Goal: Task Accomplishment & Management: Manage account settings

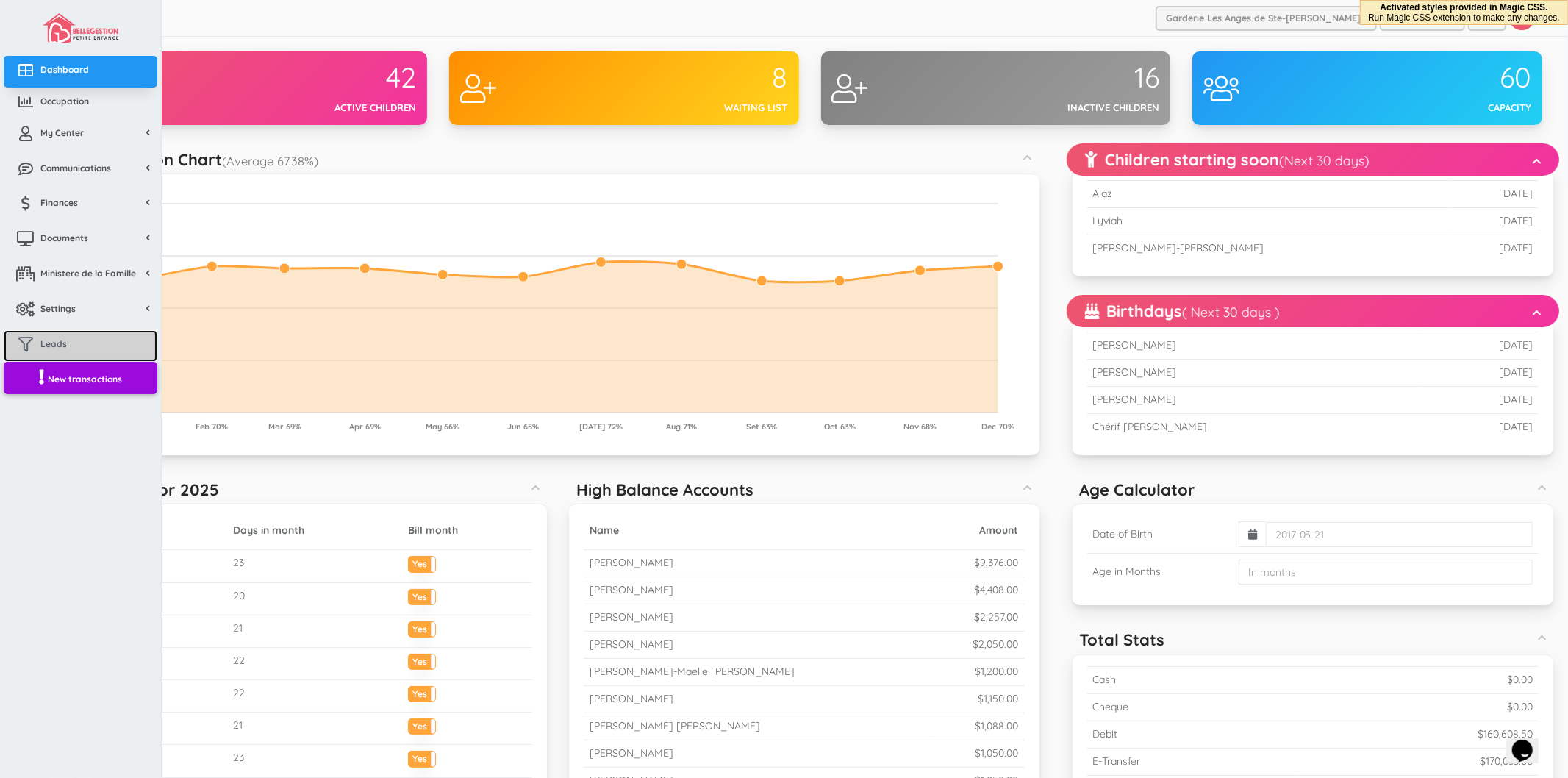
click at [60, 335] on link "Leads" at bounding box center [81, 347] width 154 height 32
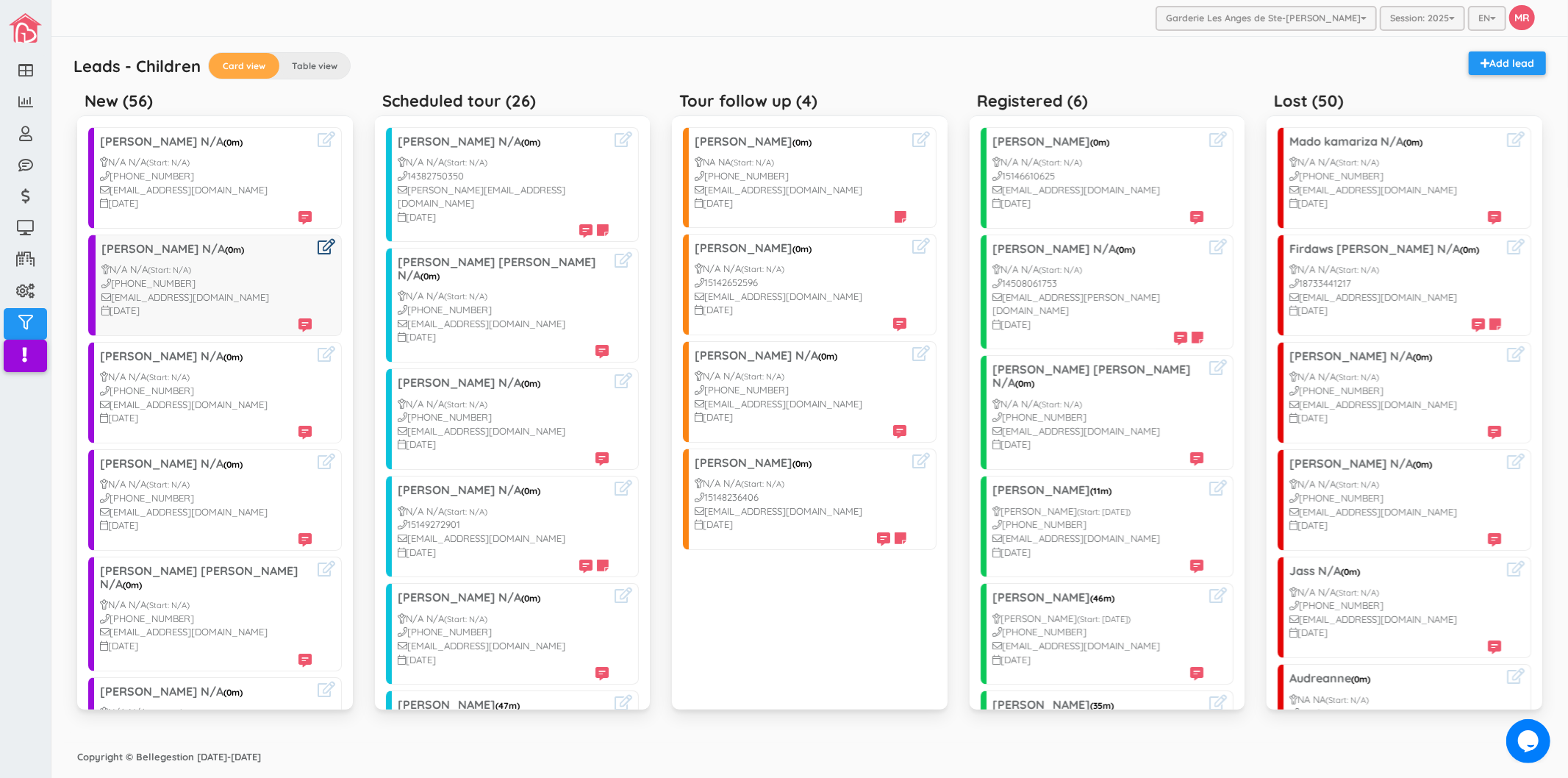
click at [318, 244] on icon at bounding box center [327, 247] width 18 height 16
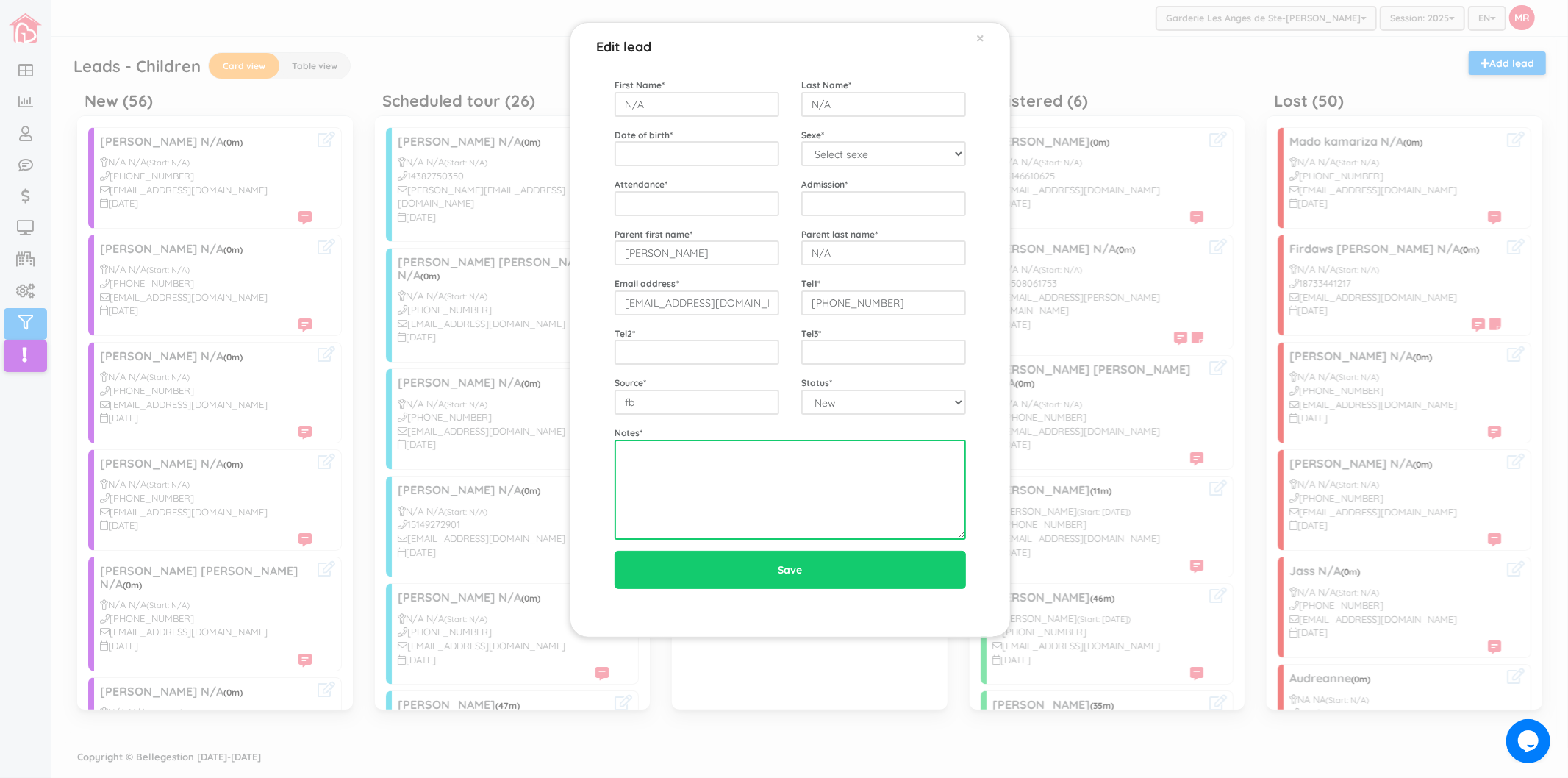
click at [766, 472] on textarea at bounding box center [790, 490] width 351 height 100
click at [466, 345] on div "Edit lead × First Name * N/A Last Name * N/A Date of birth * Sexe * Select sexe…" at bounding box center [784, 389] width 1568 height 778
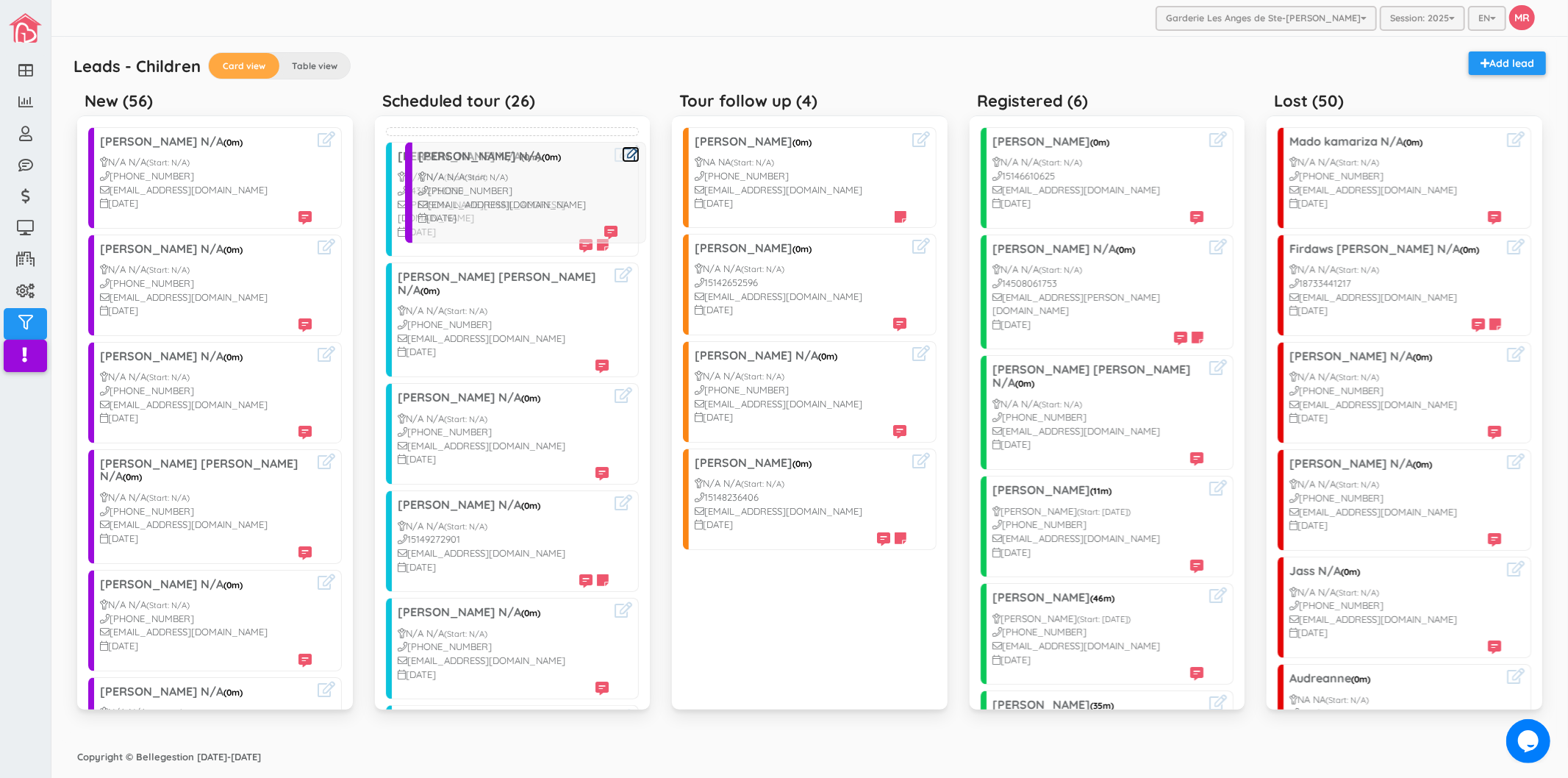
drag, startPoint x: 275, startPoint y: 223, endPoint x: 461, endPoint y: 172, distance: 192.9
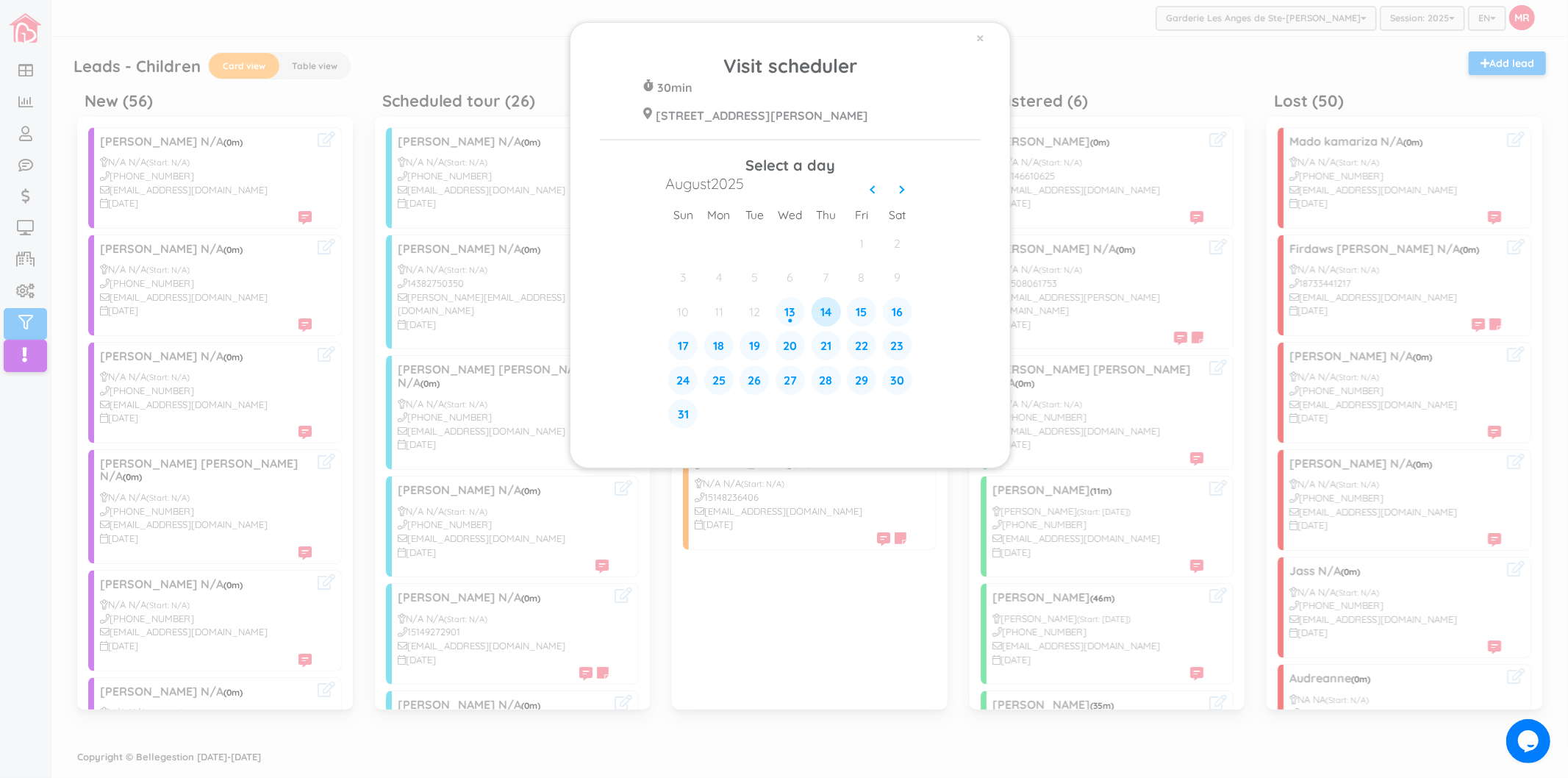
click at [824, 315] on div "14" at bounding box center [827, 312] width 30 height 30
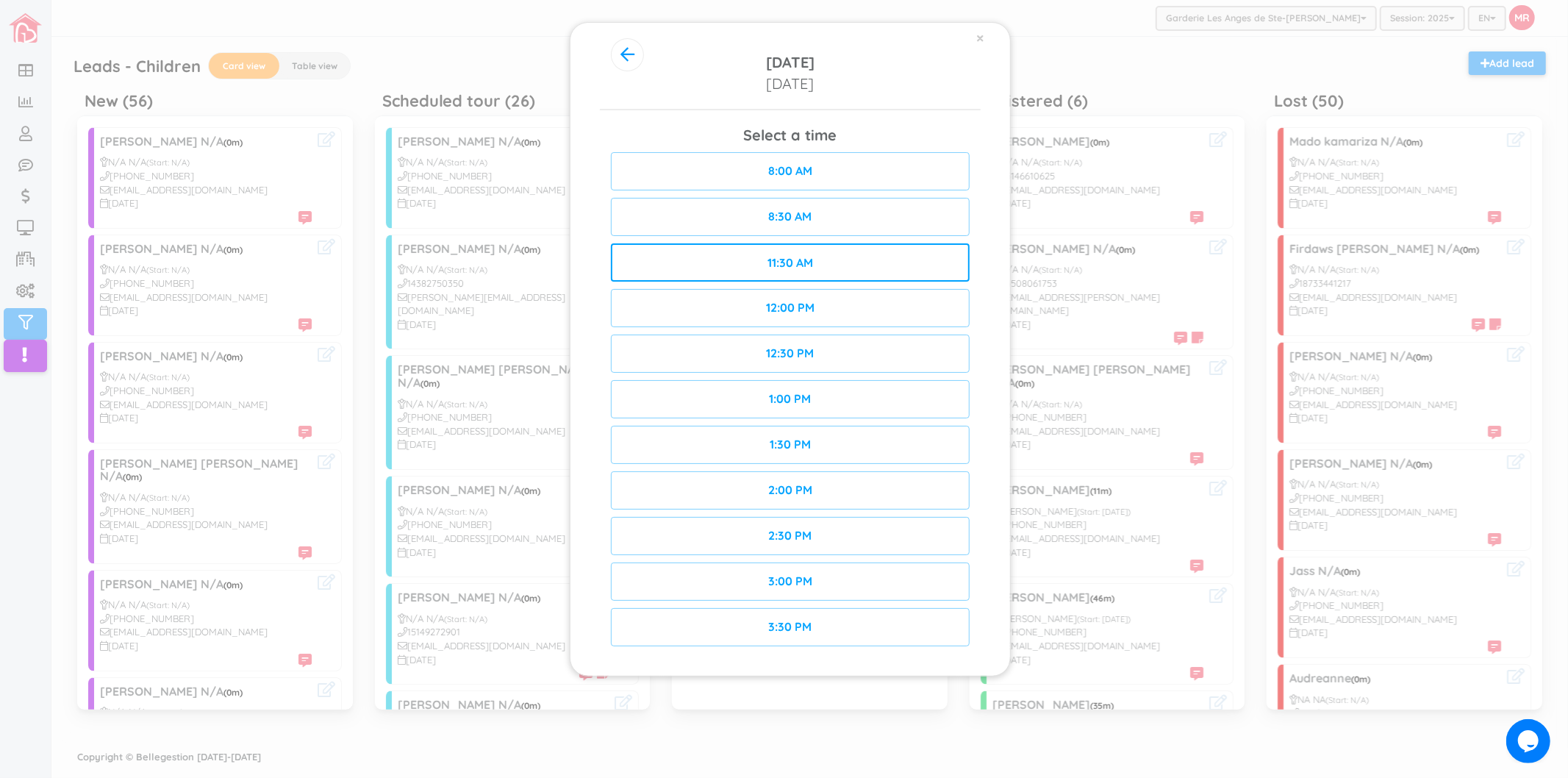
click at [842, 255] on div "11:30 AM" at bounding box center [790, 263] width 359 height 39
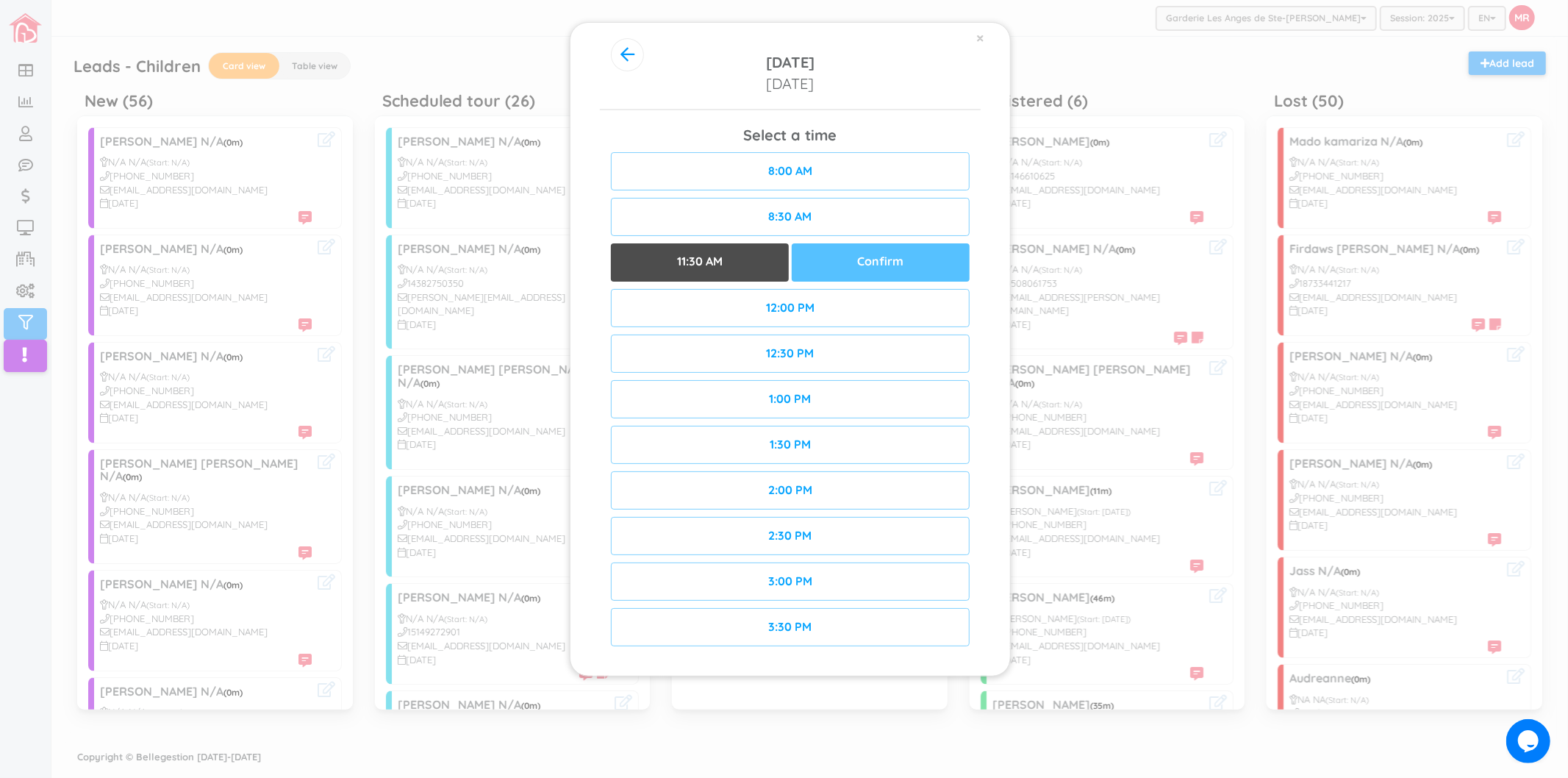
click at [868, 267] on div "Confirm" at bounding box center [880, 263] width 178 height 39
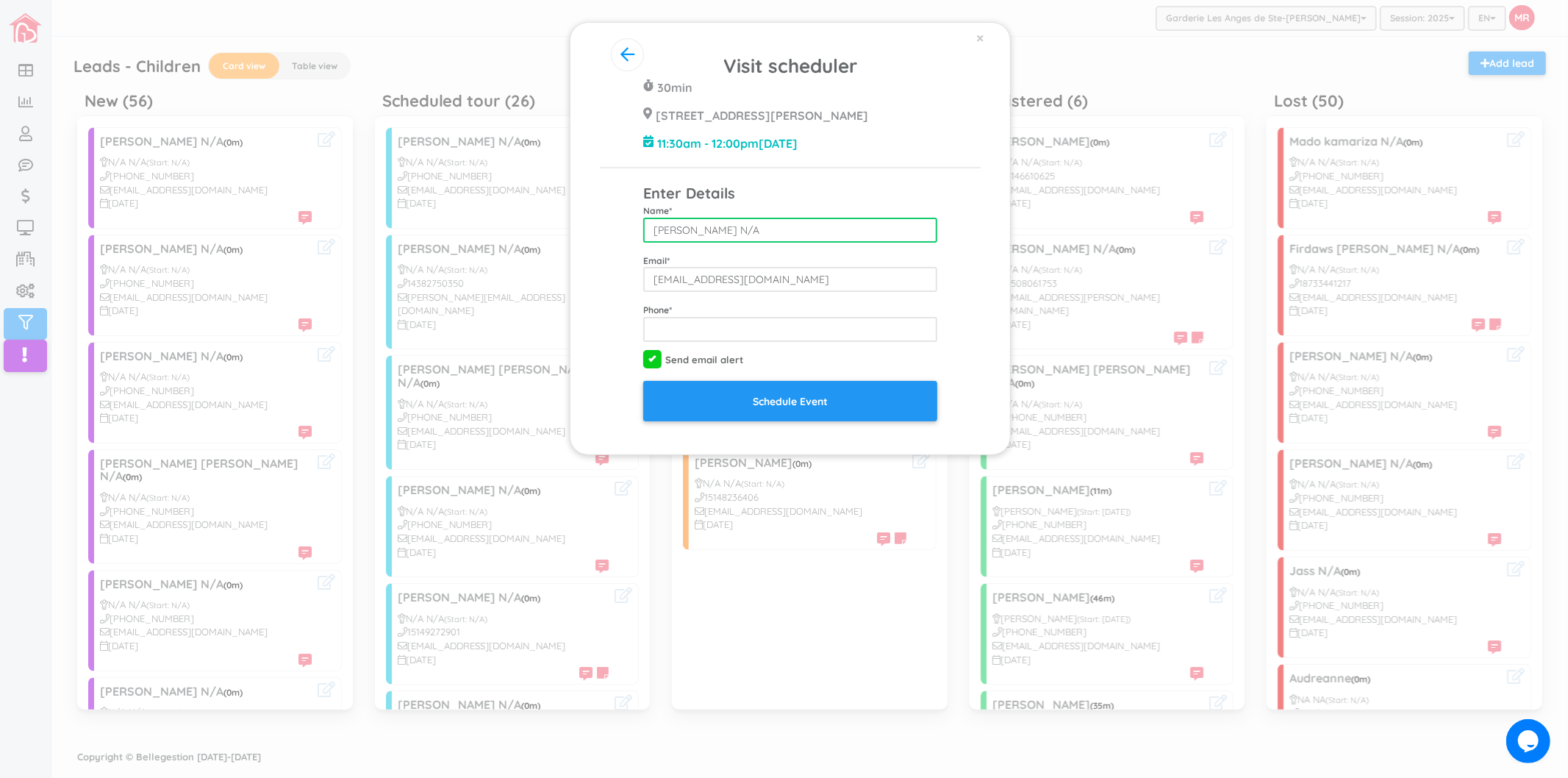
drag, startPoint x: 752, startPoint y: 229, endPoint x: 810, endPoint y: 226, distance: 58.1
click at [810, 226] on input "[PERSON_NAME] N/A" at bounding box center [790, 230] width 294 height 25
type input "Fanny Doucet-Girard"
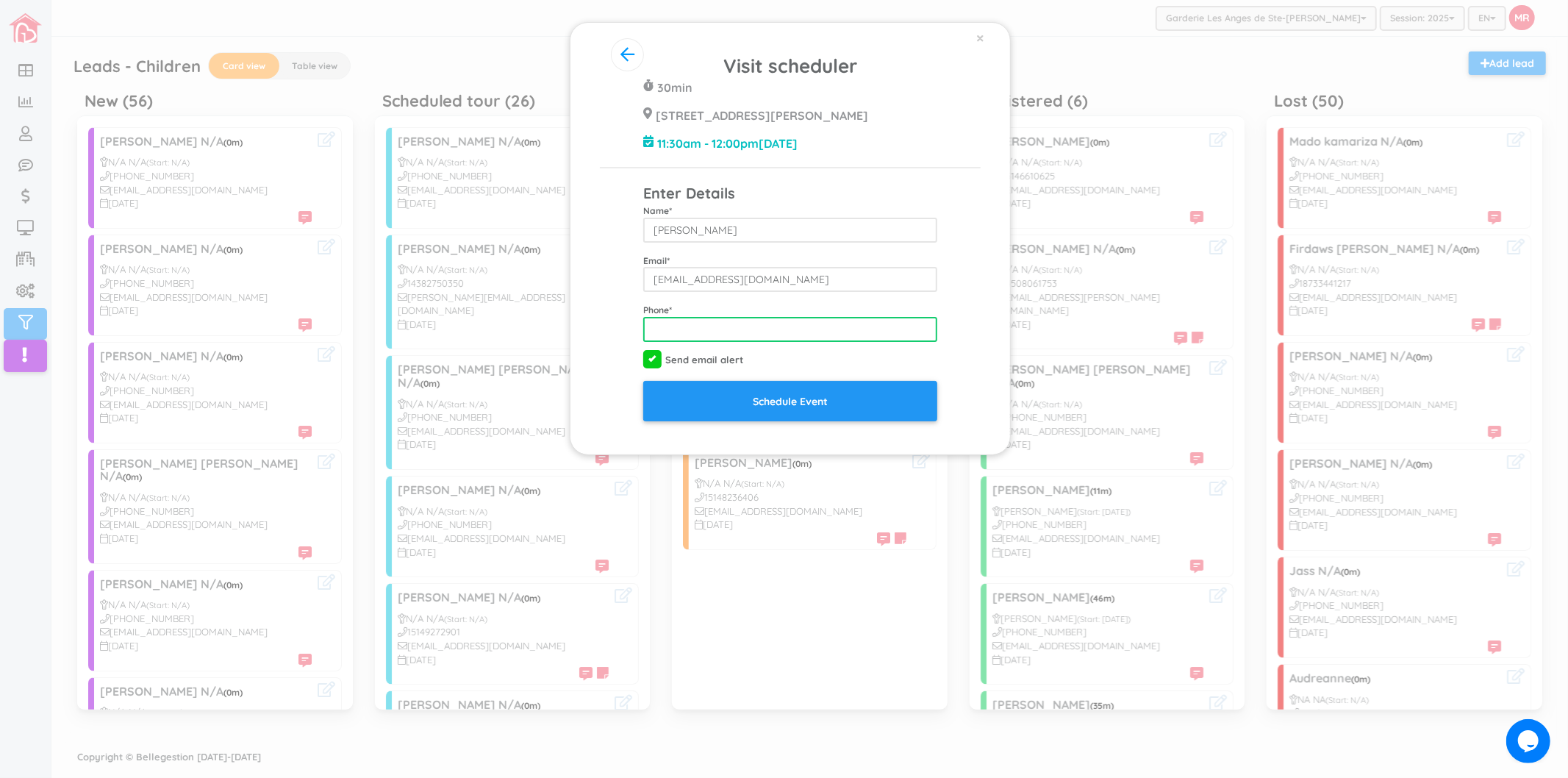
click at [816, 330] on input "tel" at bounding box center [790, 329] width 294 height 25
type input "5146211348"
click at [827, 194] on div "Name * Fanny Doucet-Girard" at bounding box center [790, 213] width 316 height 59
click at [621, 53] on icon "button" at bounding box center [628, 54] width 14 height 16
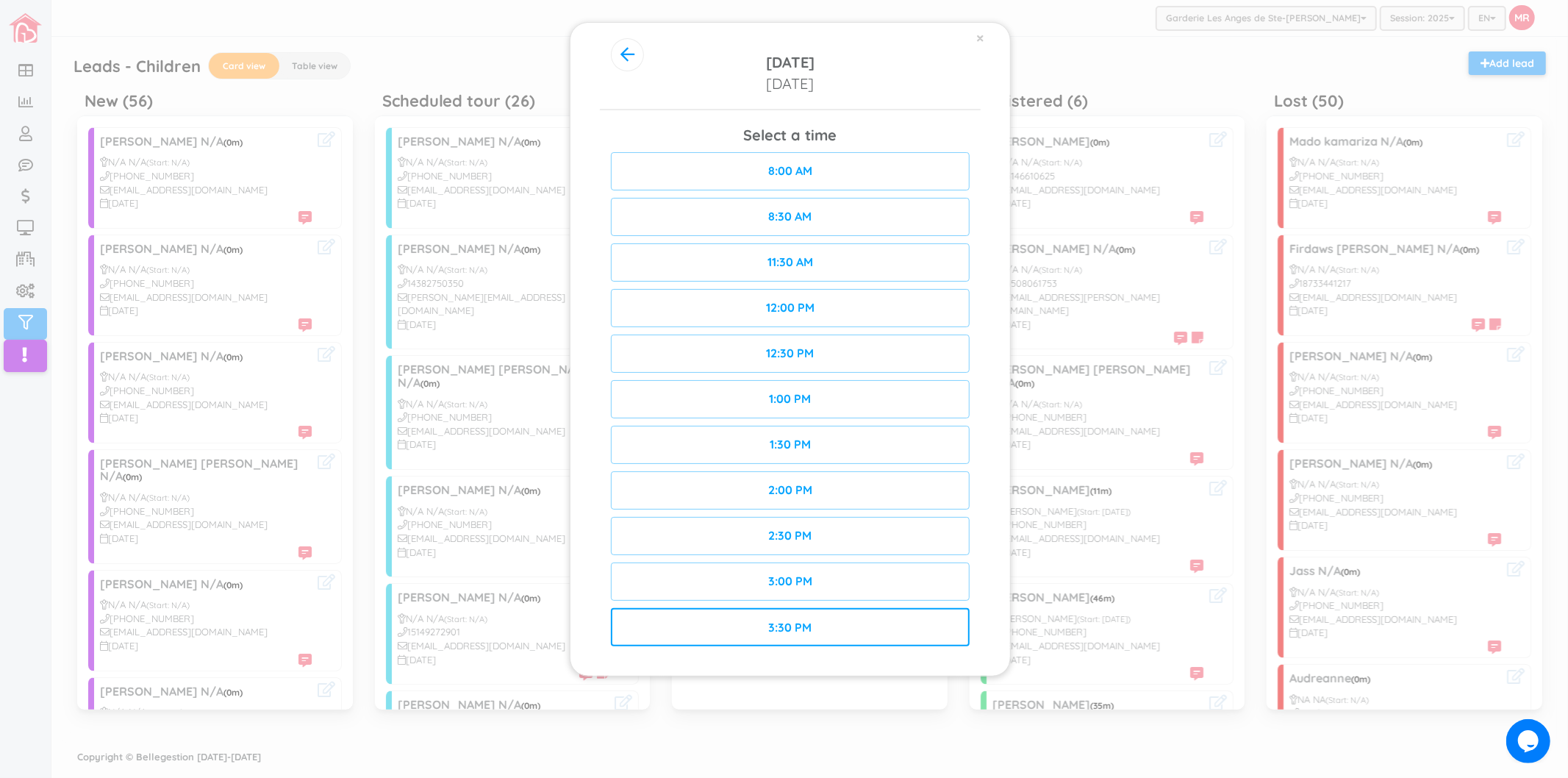
click at [890, 629] on div "3:30 PM" at bounding box center [790, 627] width 359 height 39
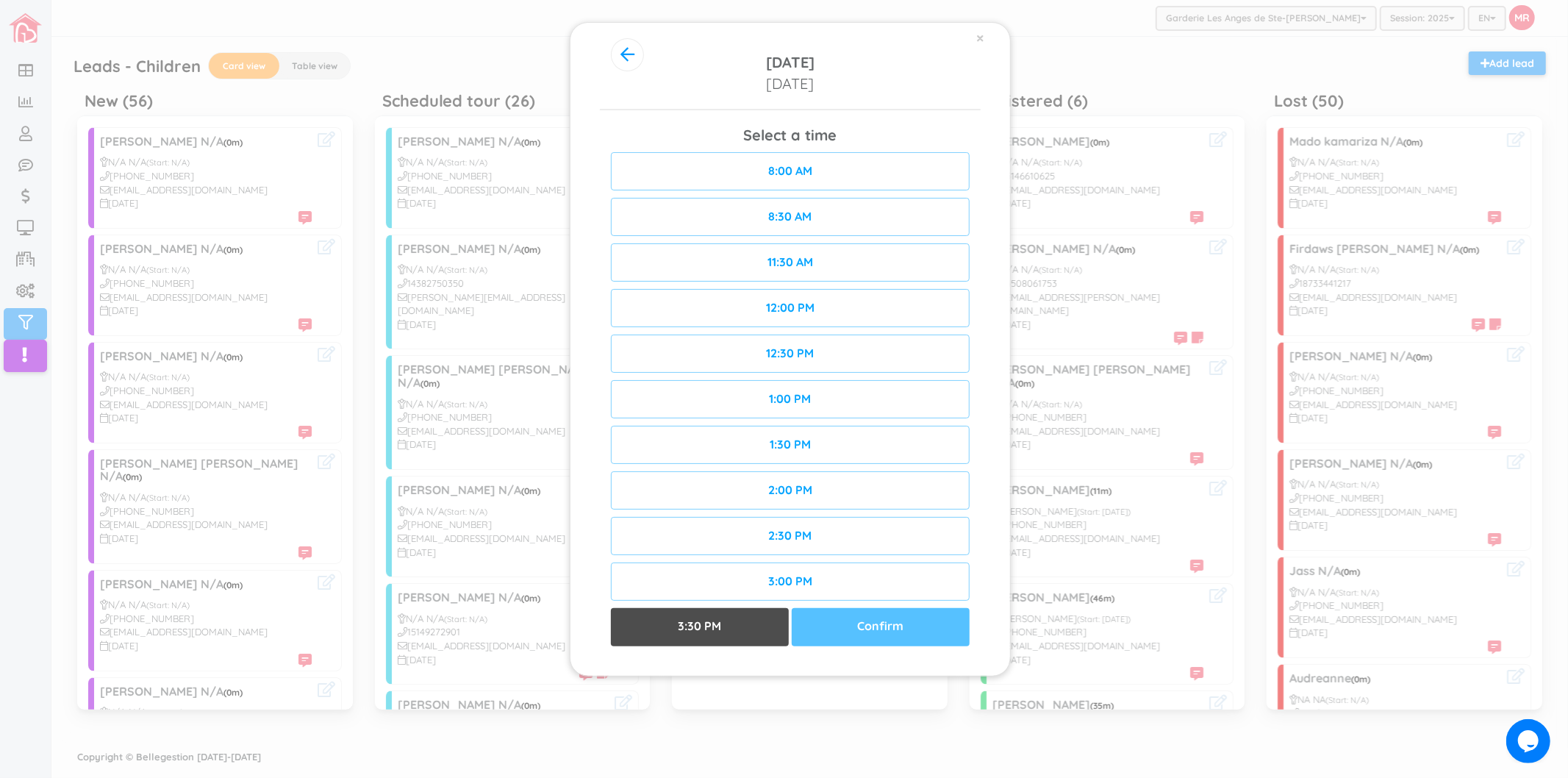
click at [899, 619] on div "Confirm" at bounding box center [880, 627] width 178 height 39
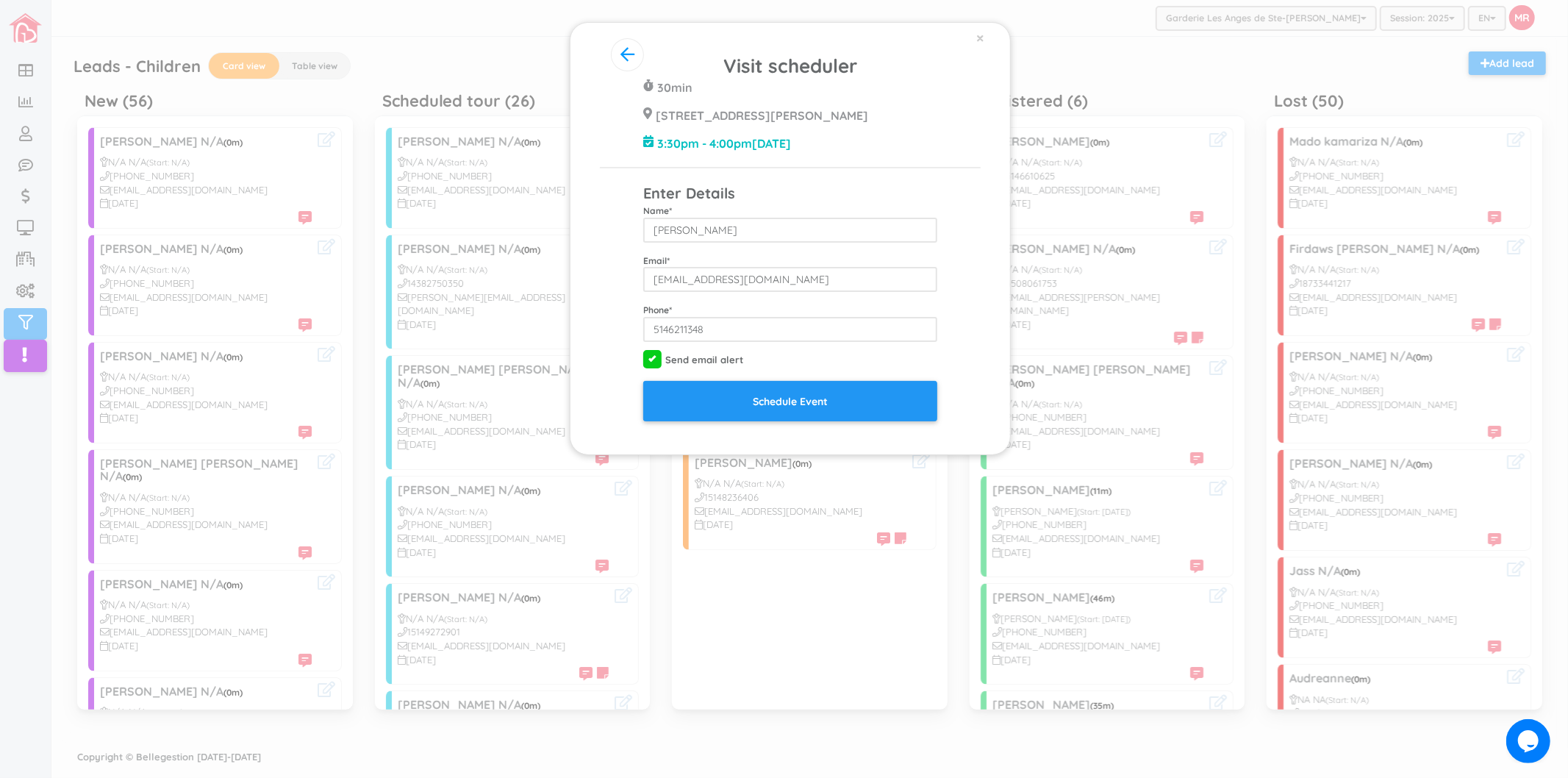
click at [967, 365] on div "Visit scheduler 30min 428 Rue Blainville Est Ste-Thérèse J7E 1N4 3:30pm - 4:00p…" at bounding box center [790, 237] width 381 height 369
click at [894, 397] on input "Schedule Event" at bounding box center [790, 401] width 294 height 40
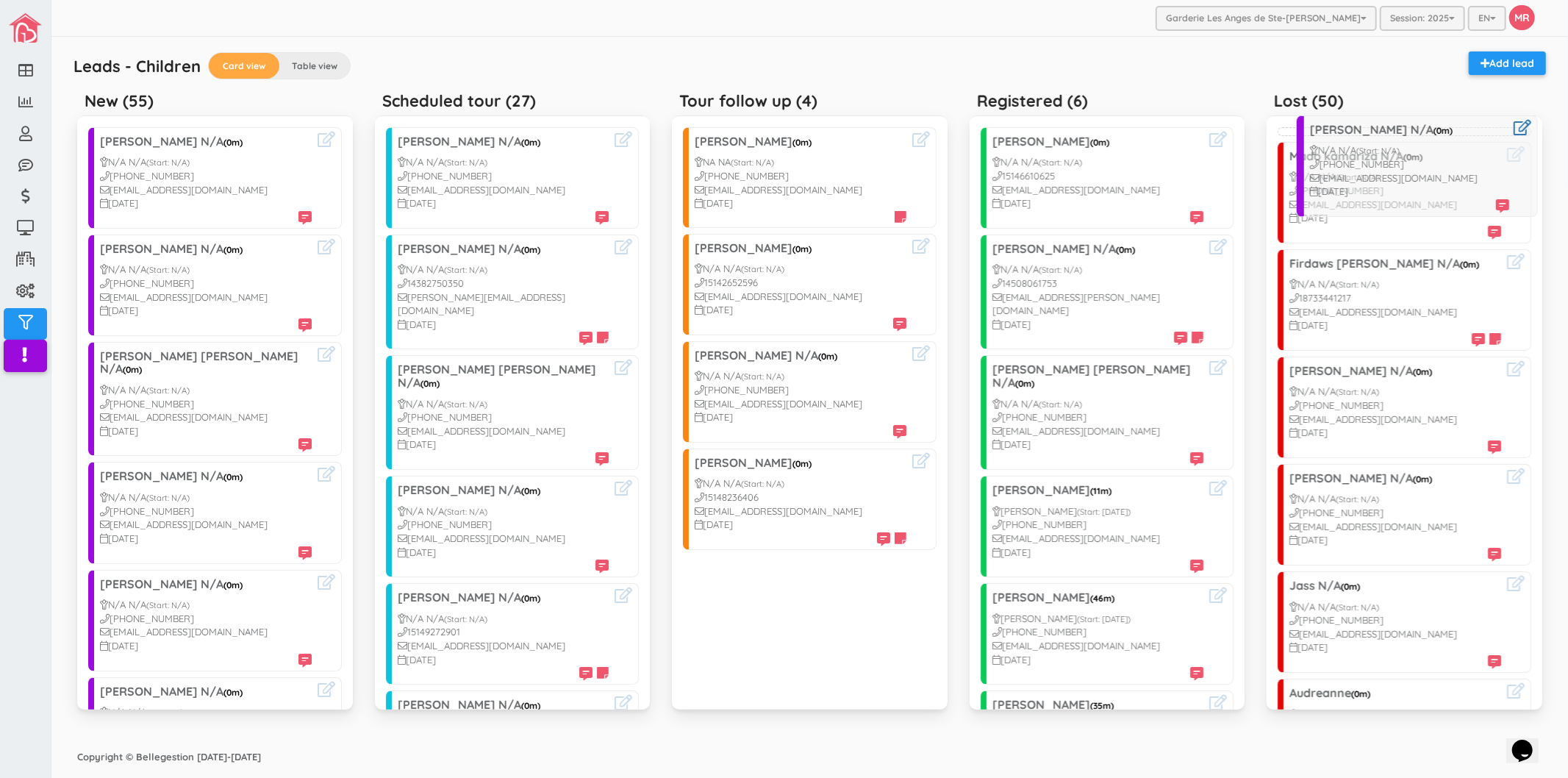
drag, startPoint x: 159, startPoint y: 288, endPoint x: 1368, endPoint y: 169, distance: 1214.8
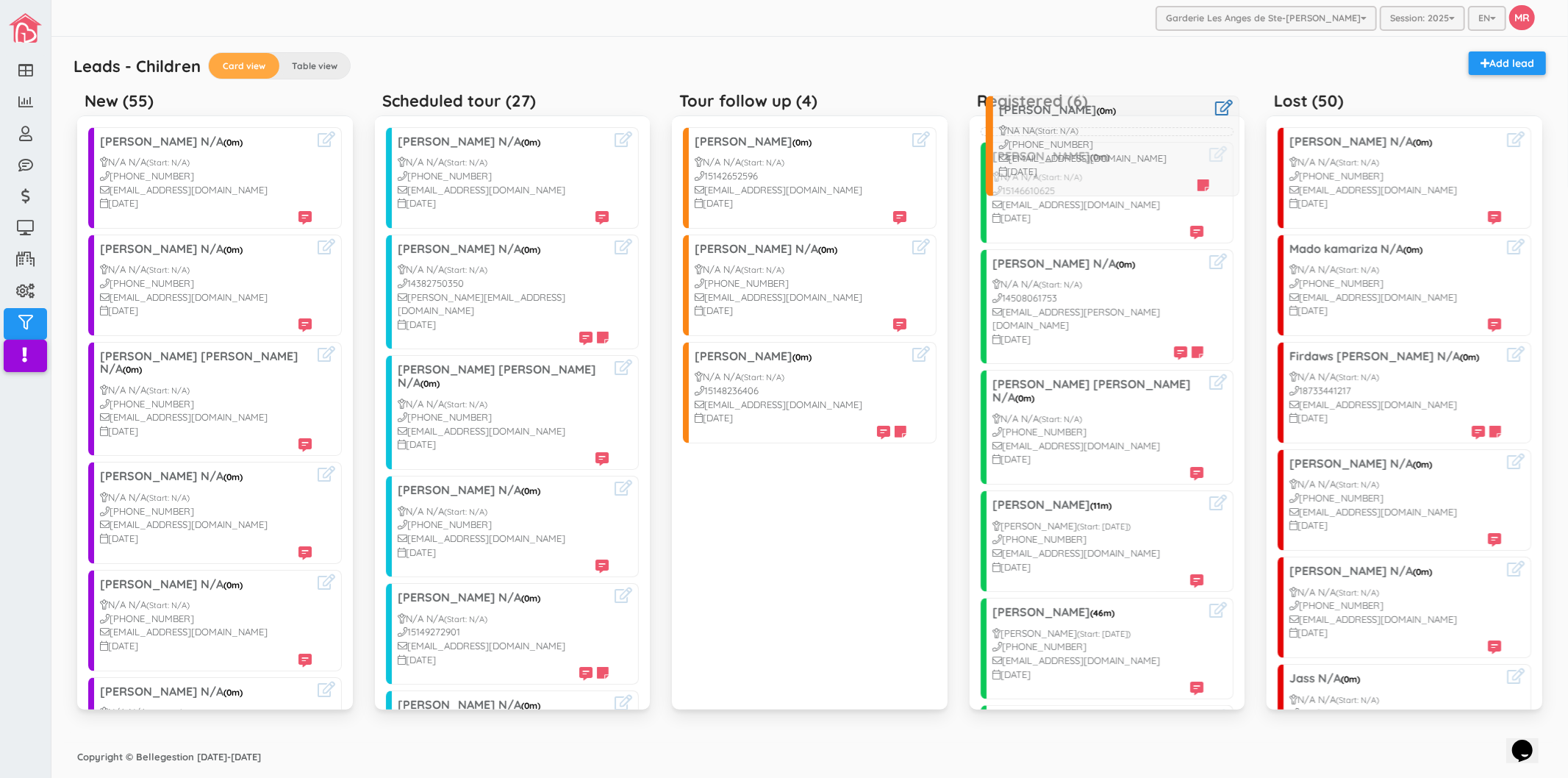
drag, startPoint x: 757, startPoint y: 183, endPoint x: 1060, endPoint y: 151, distance: 304.7
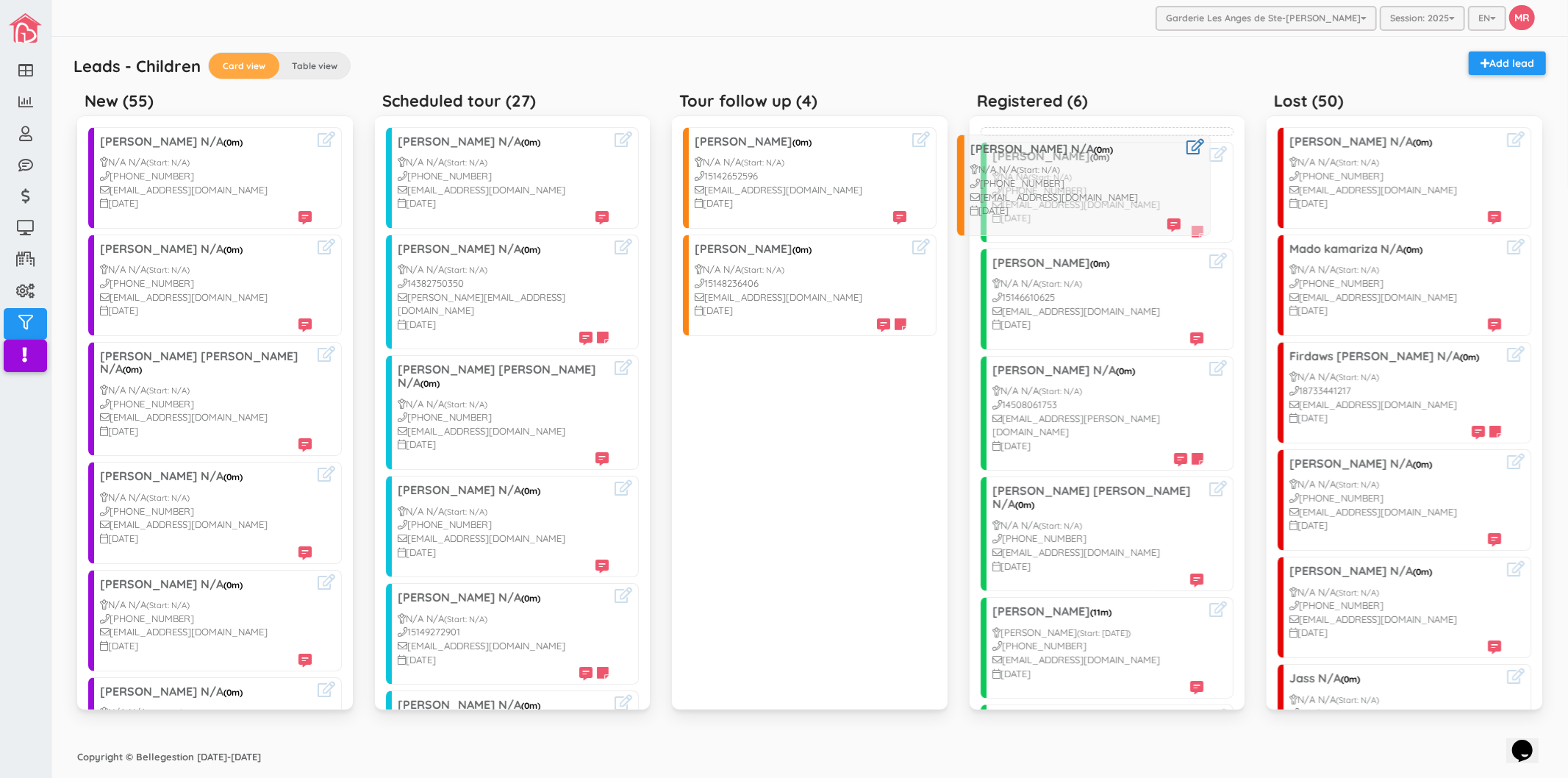
drag, startPoint x: 786, startPoint y: 276, endPoint x: 1061, endPoint y: 177, distance: 292.3
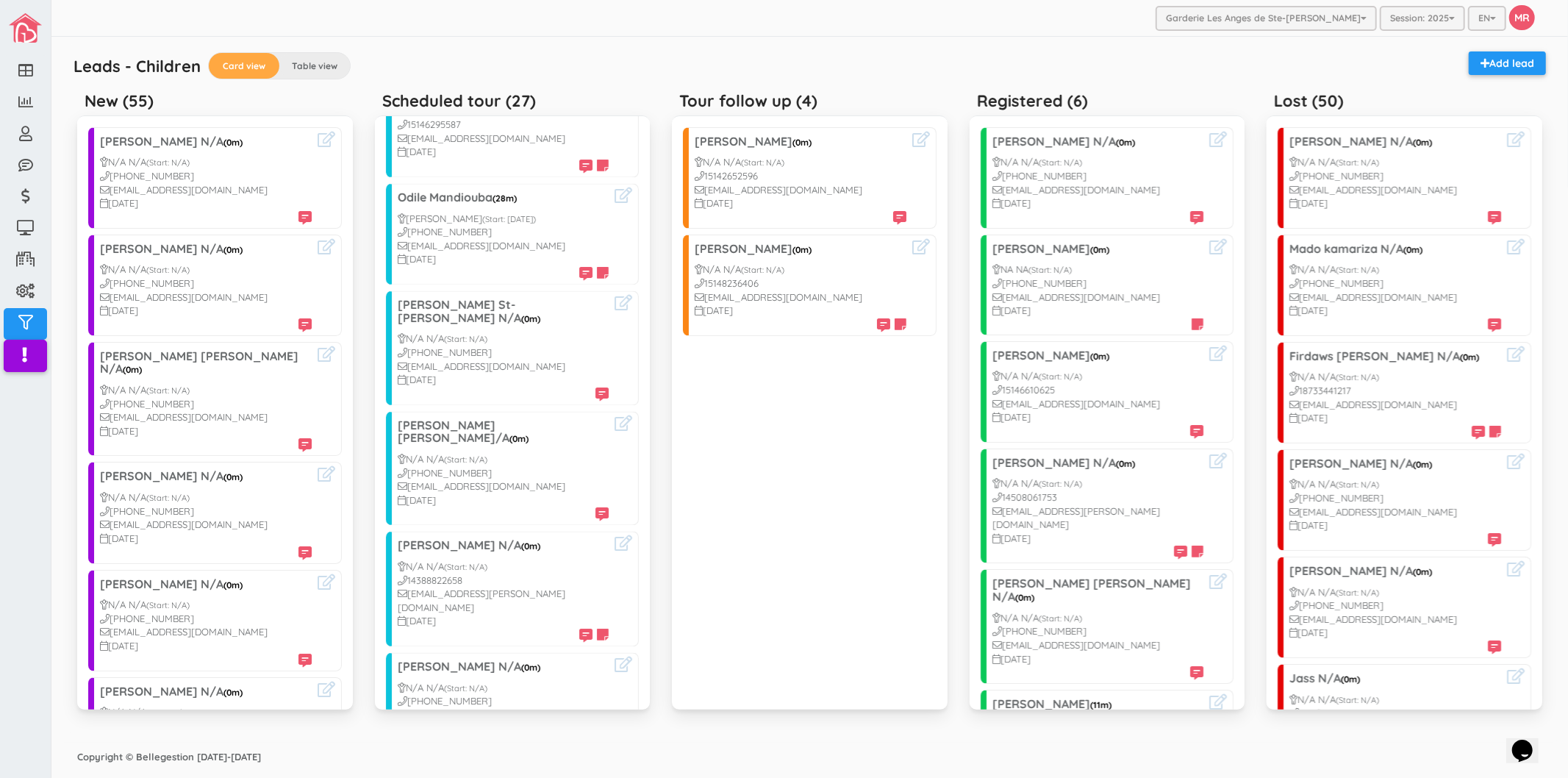
scroll to position [2376, 0]
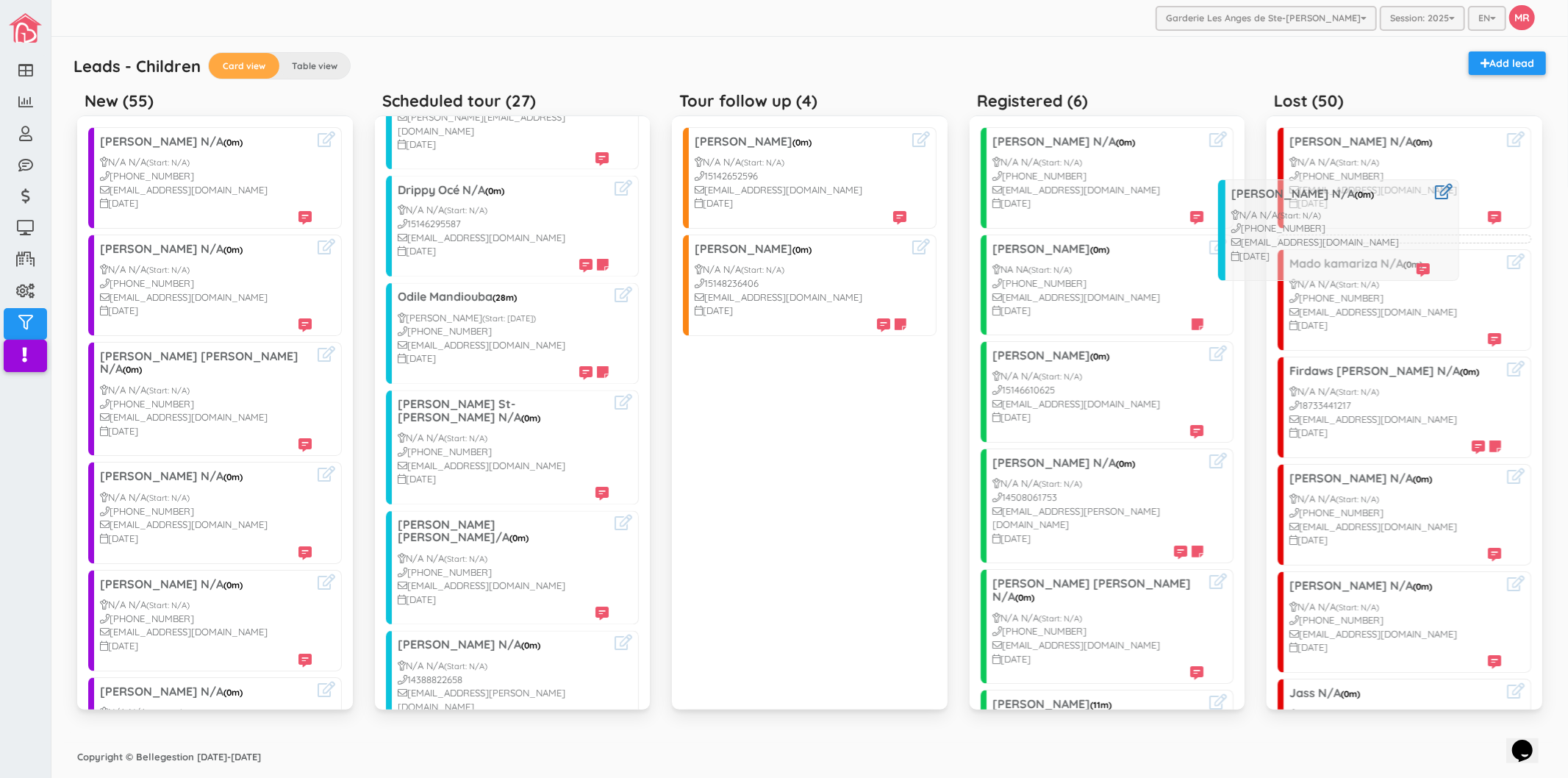
drag, startPoint x: 494, startPoint y: 650, endPoint x: 1313, endPoint y: 240, distance: 915.9
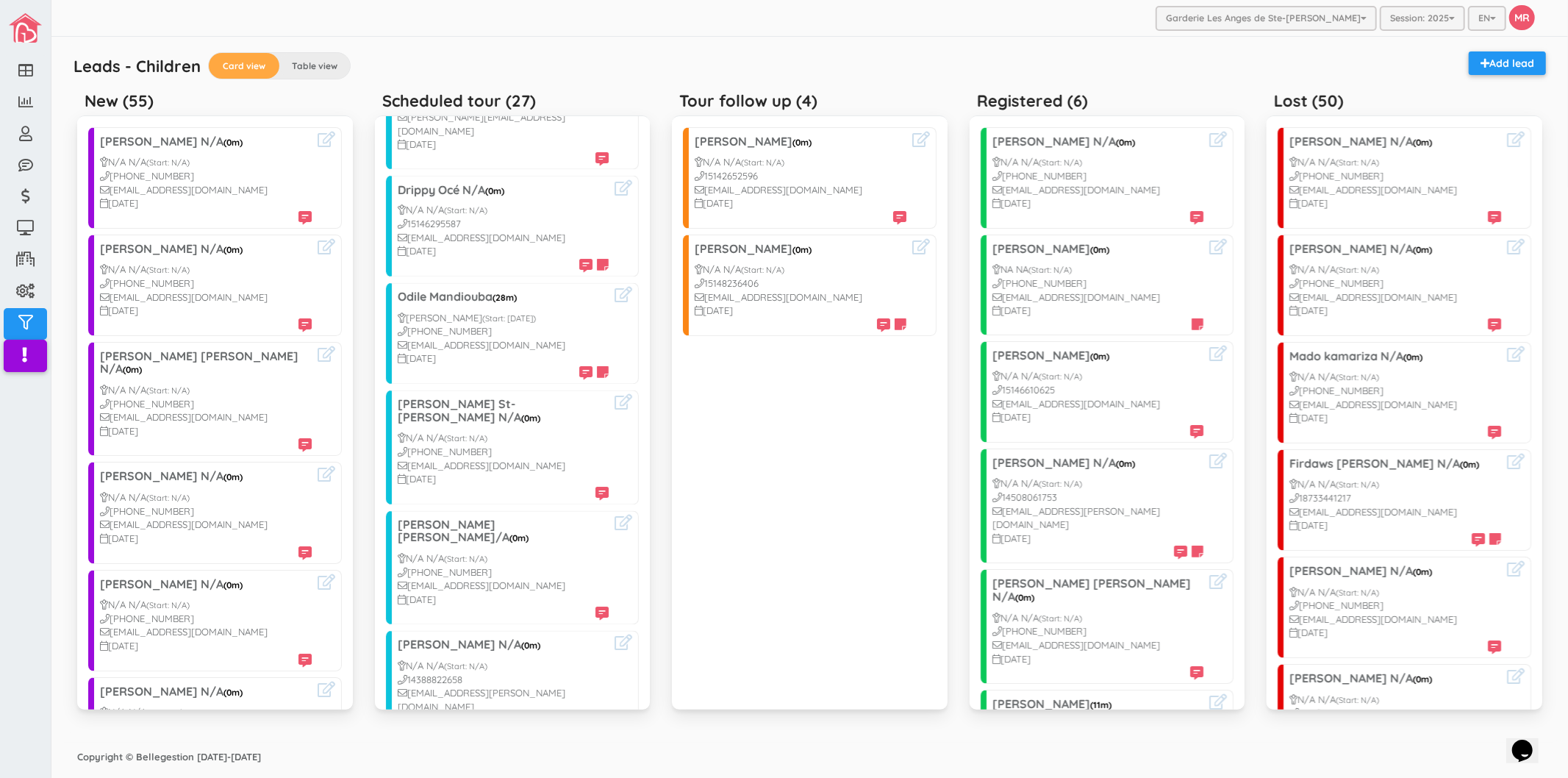
scroll to position [2268, 0]
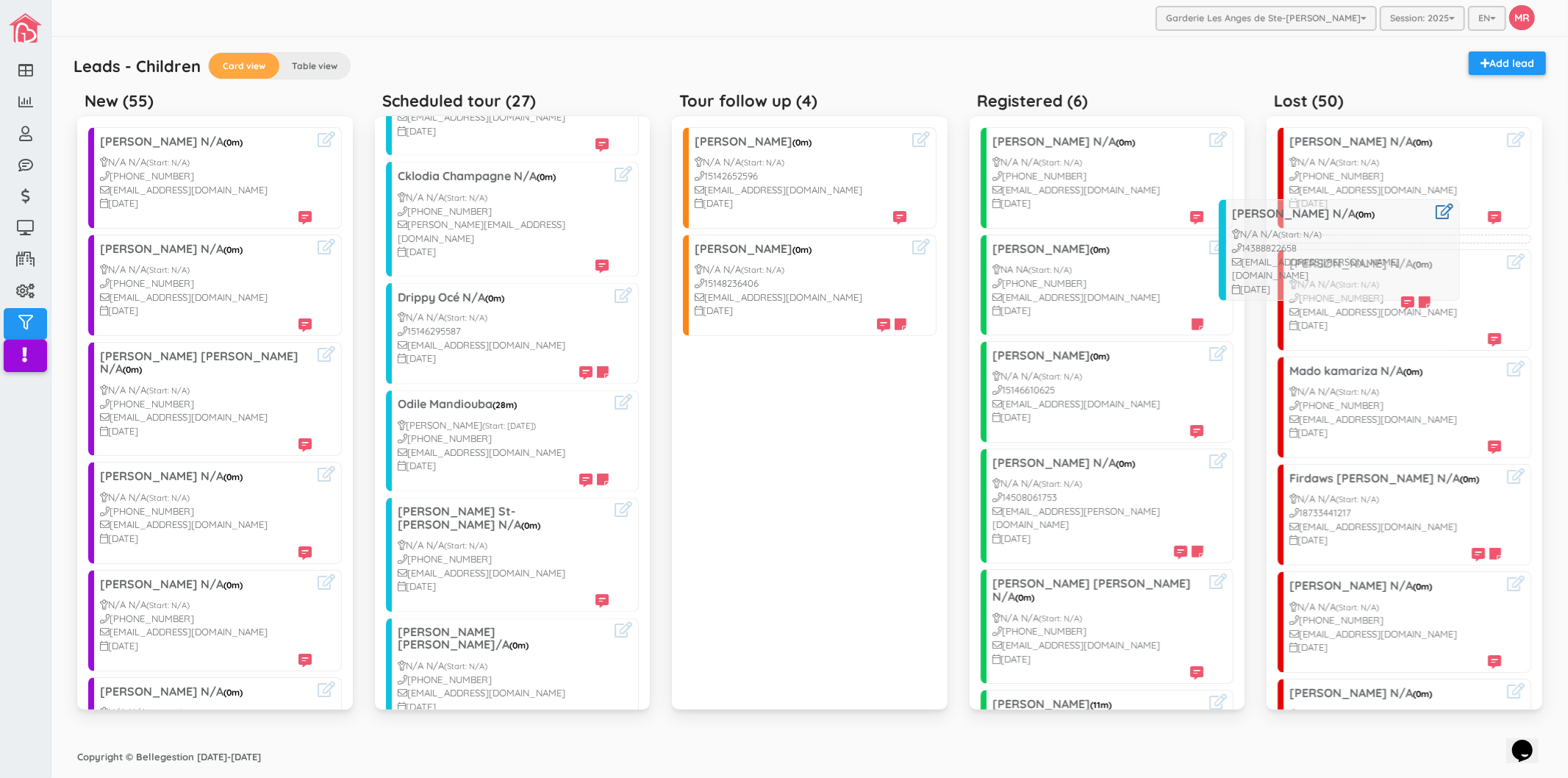
drag, startPoint x: 472, startPoint y: 651, endPoint x: 1305, endPoint y: 253, distance: 923.2
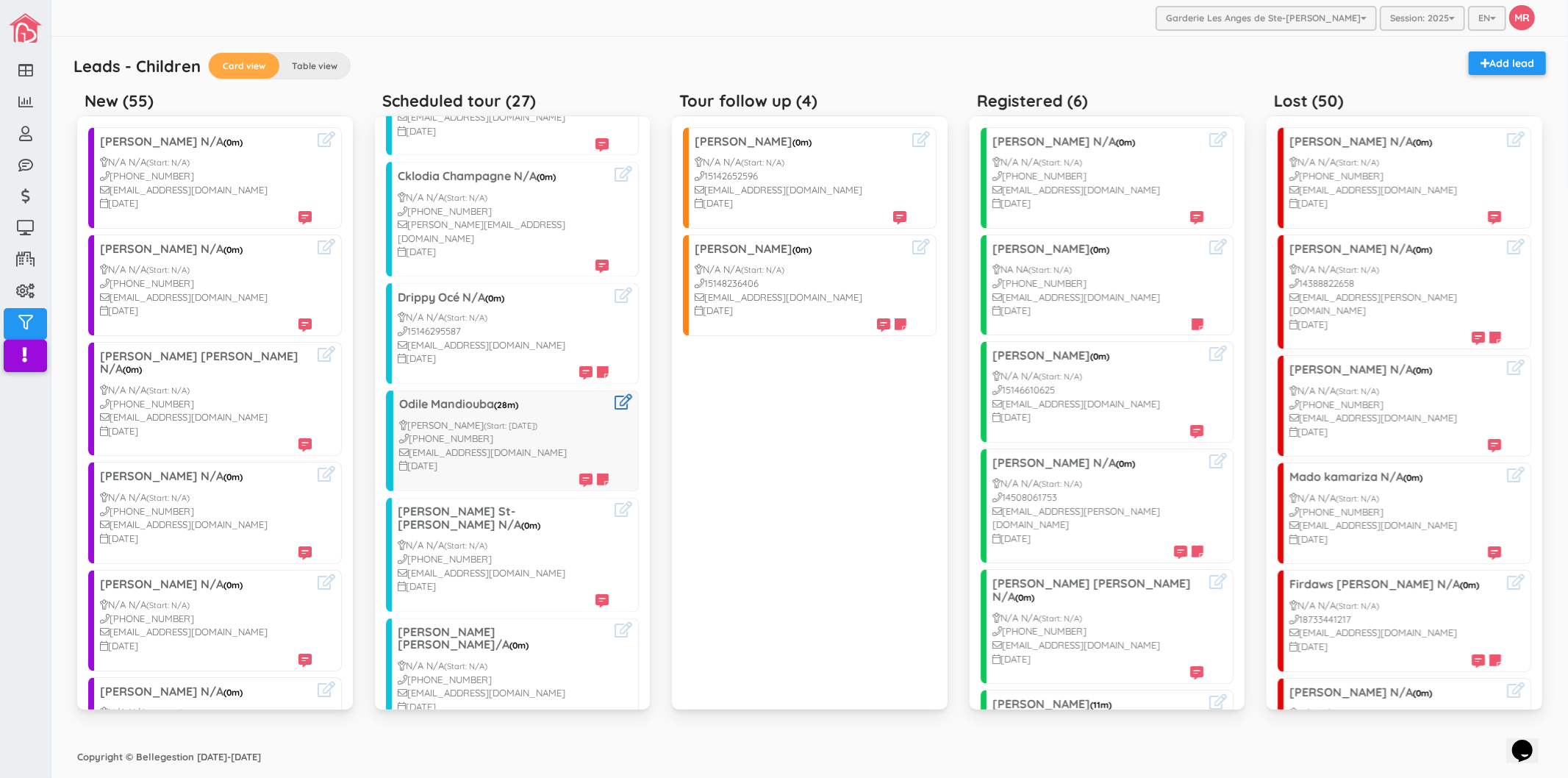
scroll to position [2003, 0]
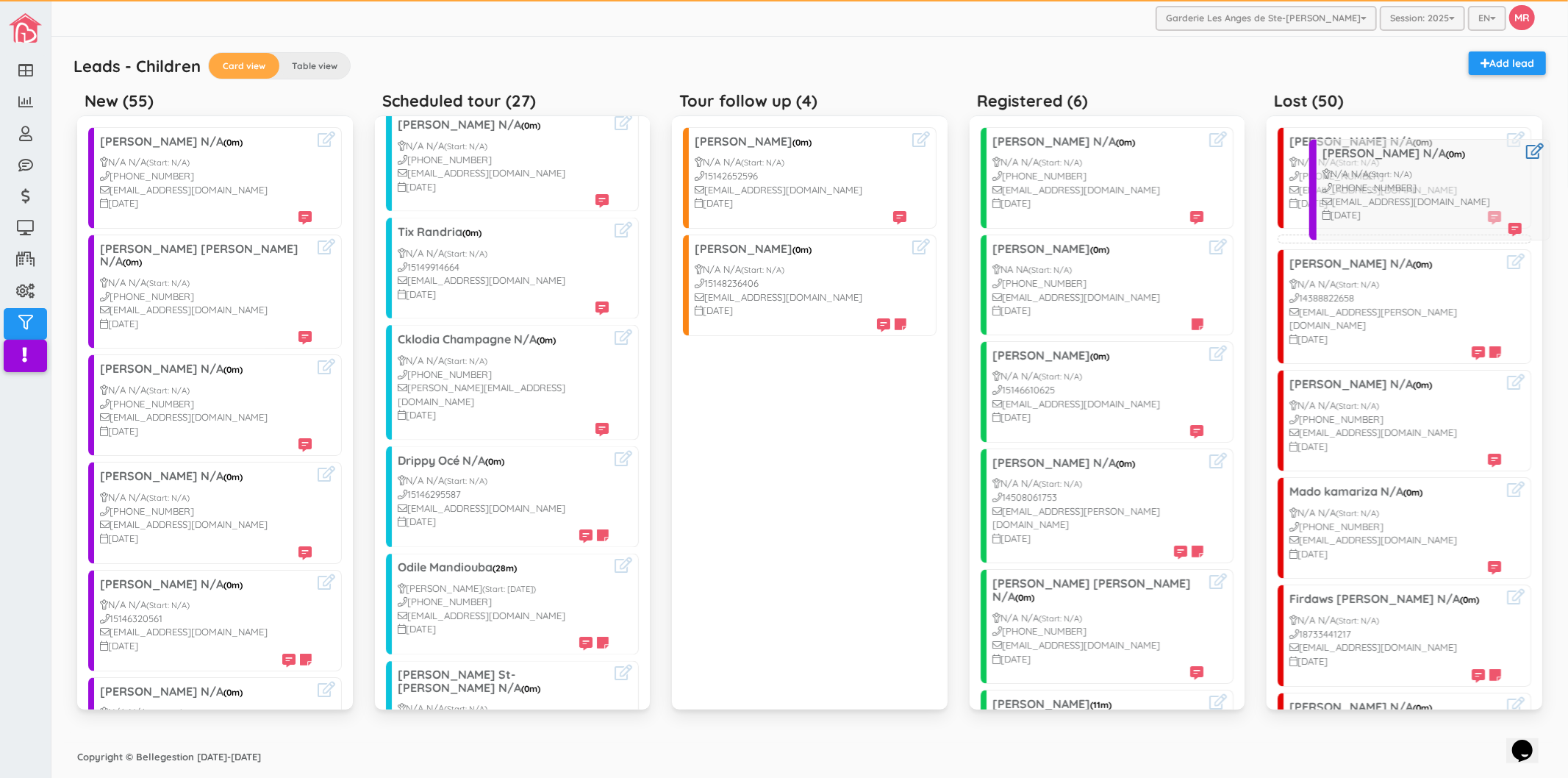
drag, startPoint x: 136, startPoint y: 290, endPoint x: 1357, endPoint y: 194, distance: 1224.8
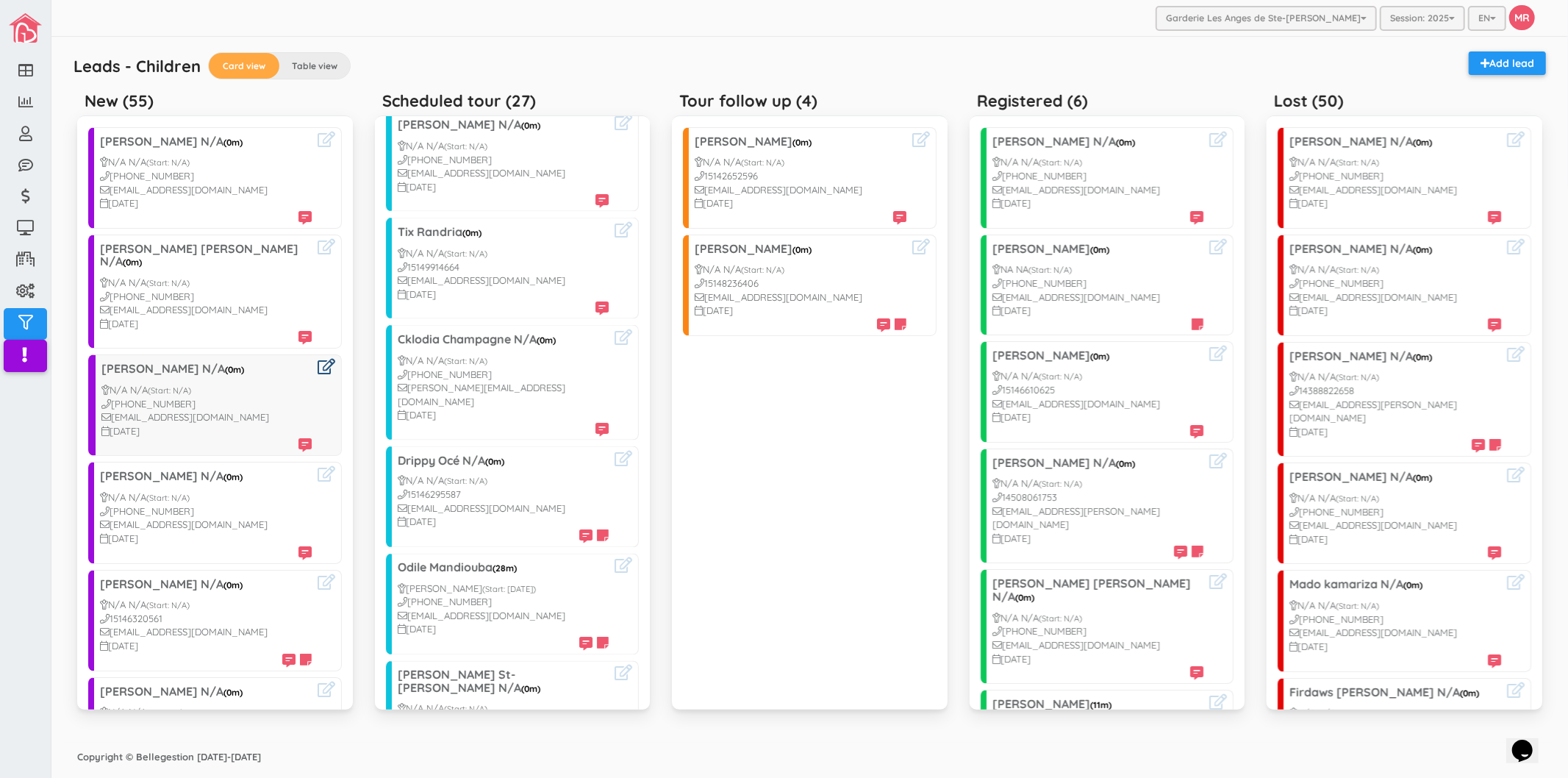
click at [318, 359] on icon at bounding box center [327, 367] width 18 height 16
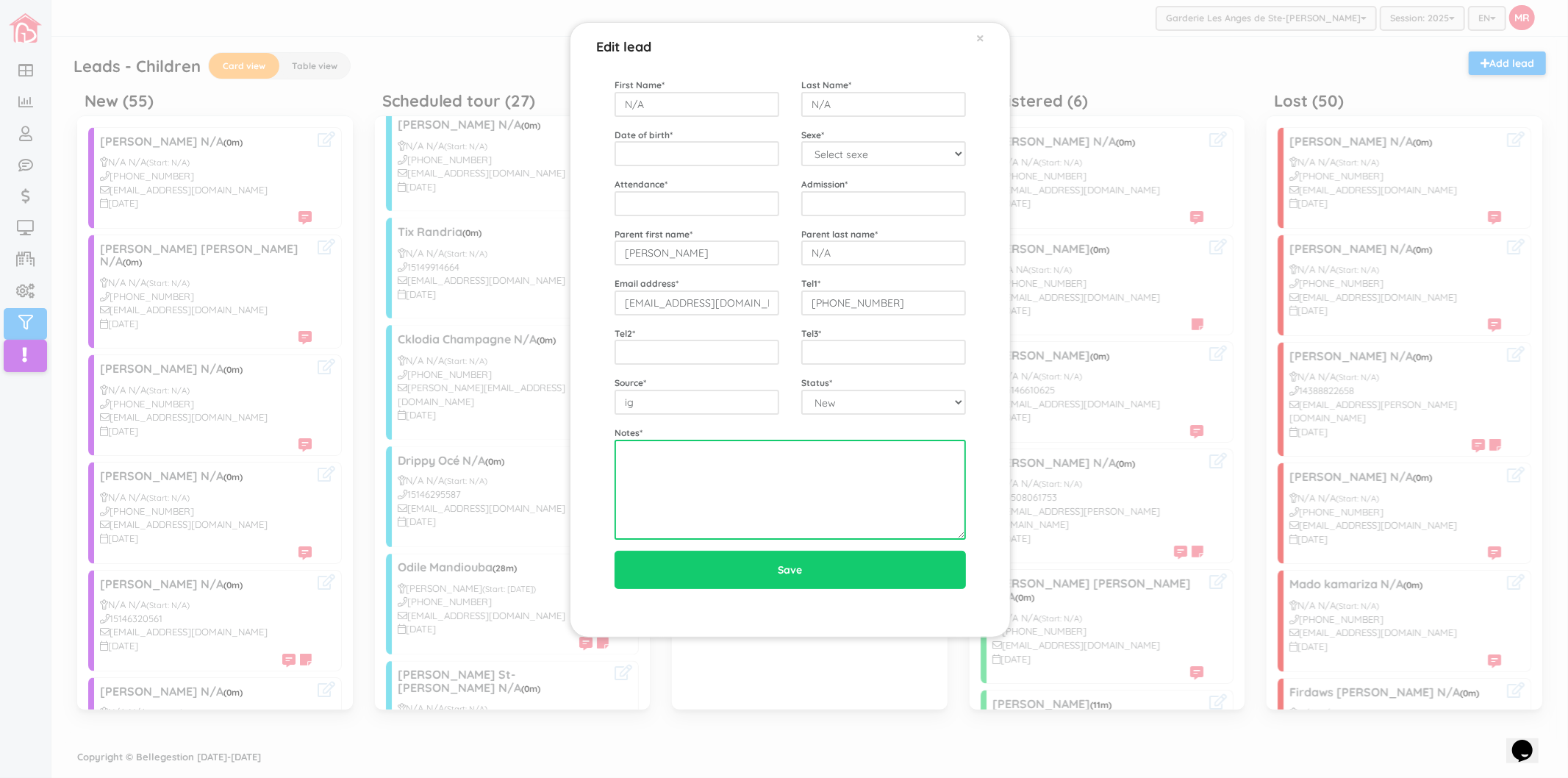
click at [761, 483] on textarea at bounding box center [790, 490] width 351 height 100
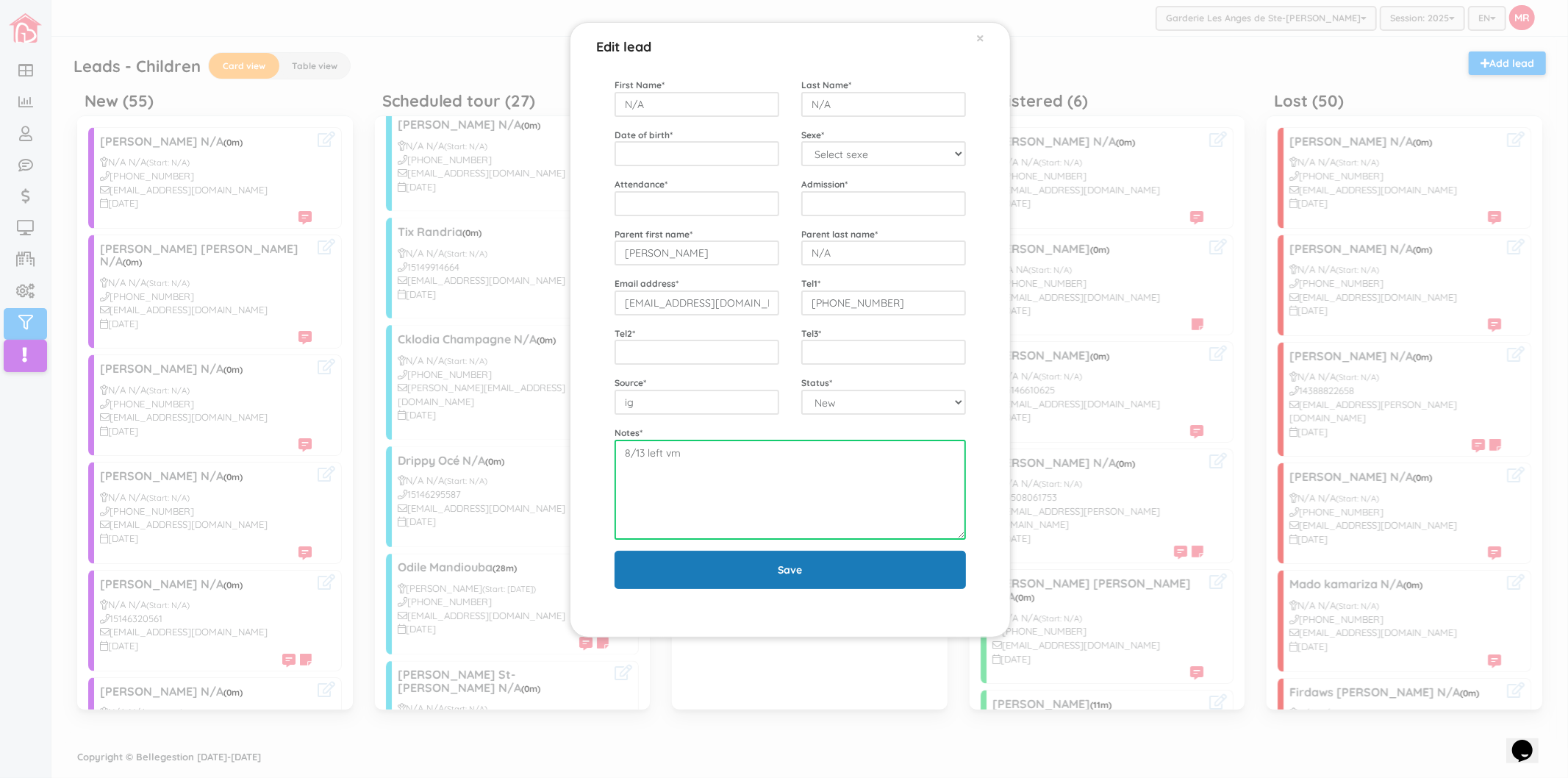
type textarea "8/13 left vm"
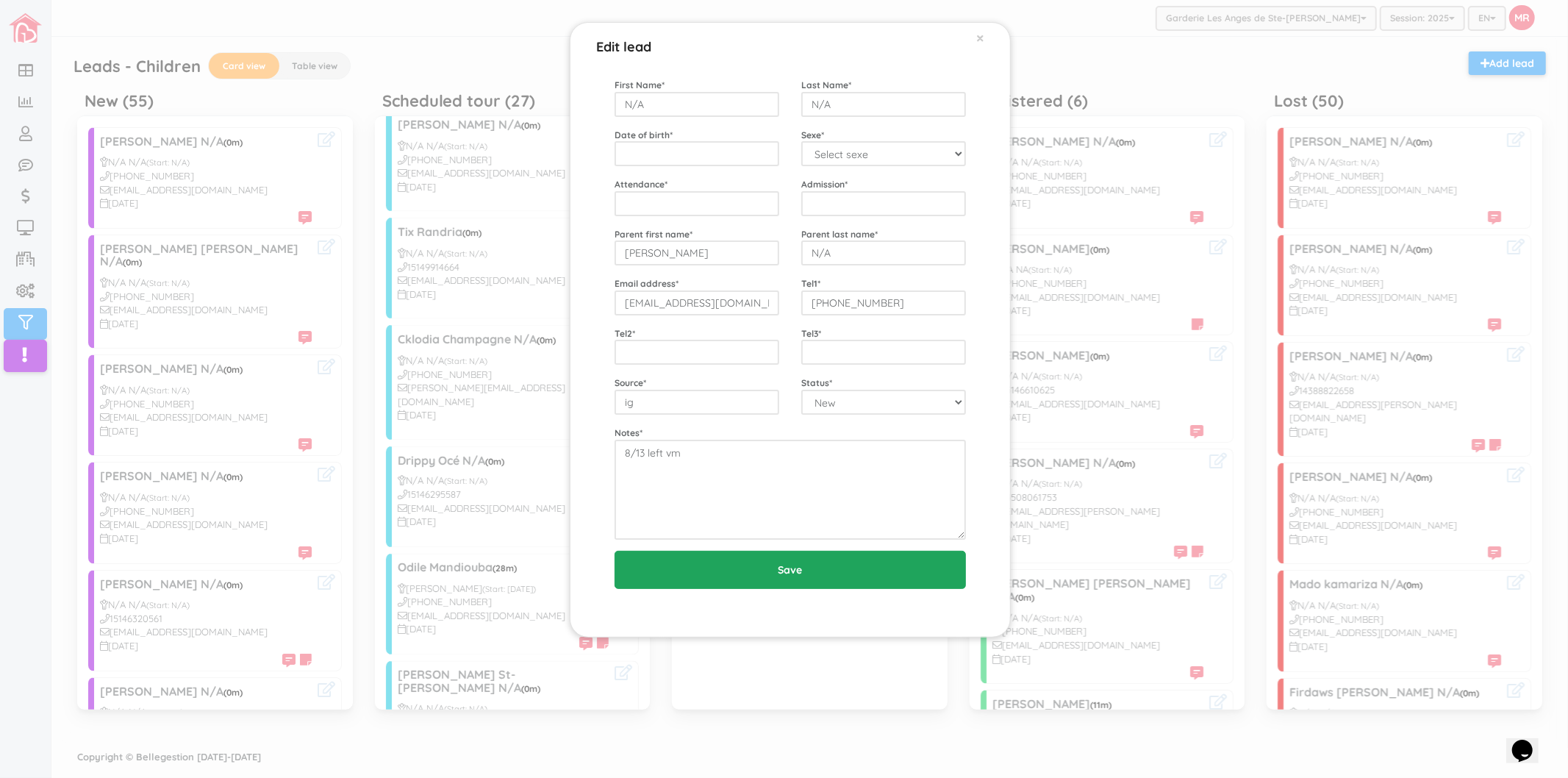
click at [758, 576] on input "Save" at bounding box center [790, 570] width 351 height 39
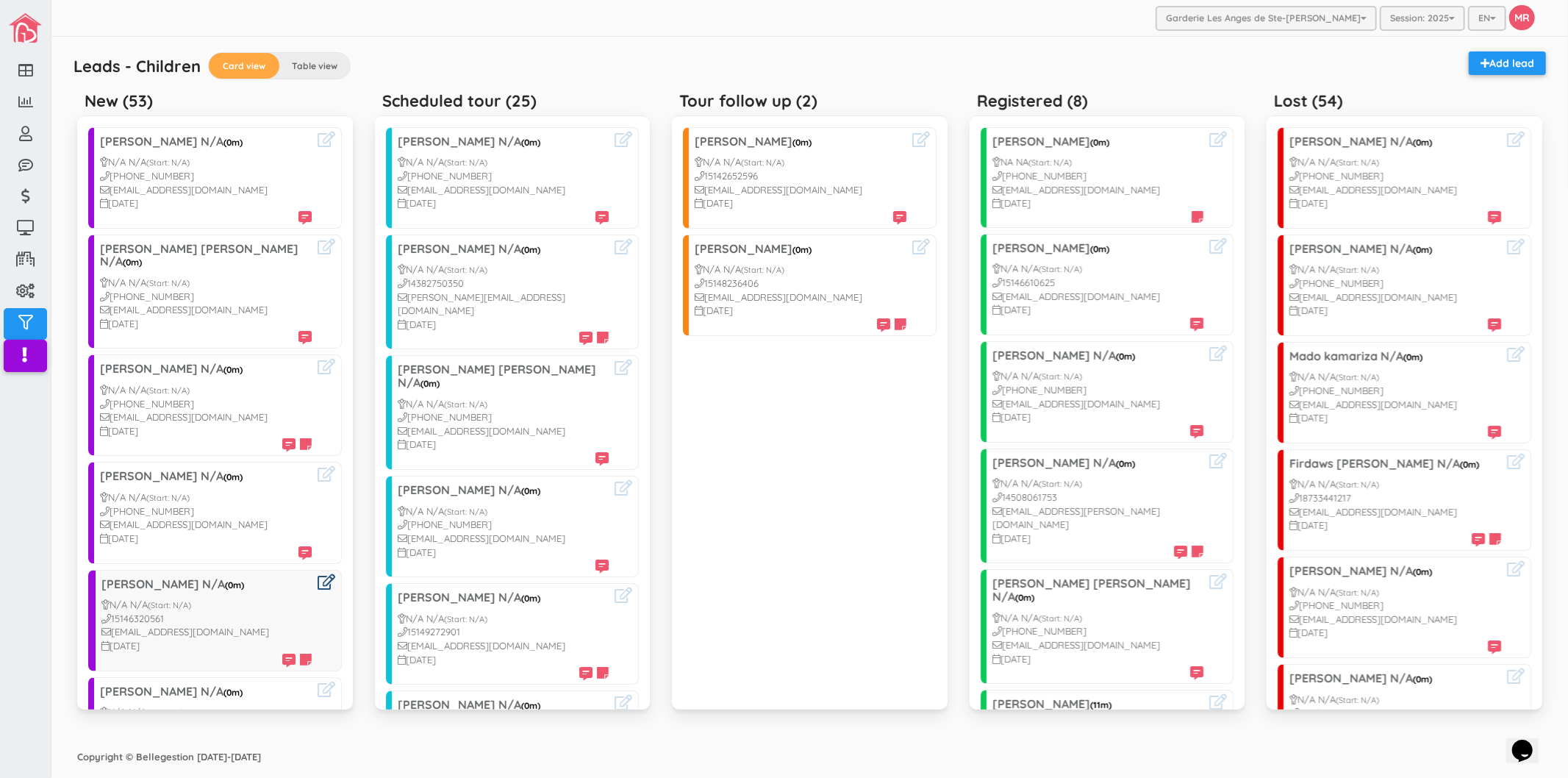
click at [318, 575] on icon at bounding box center [327, 583] width 18 height 16
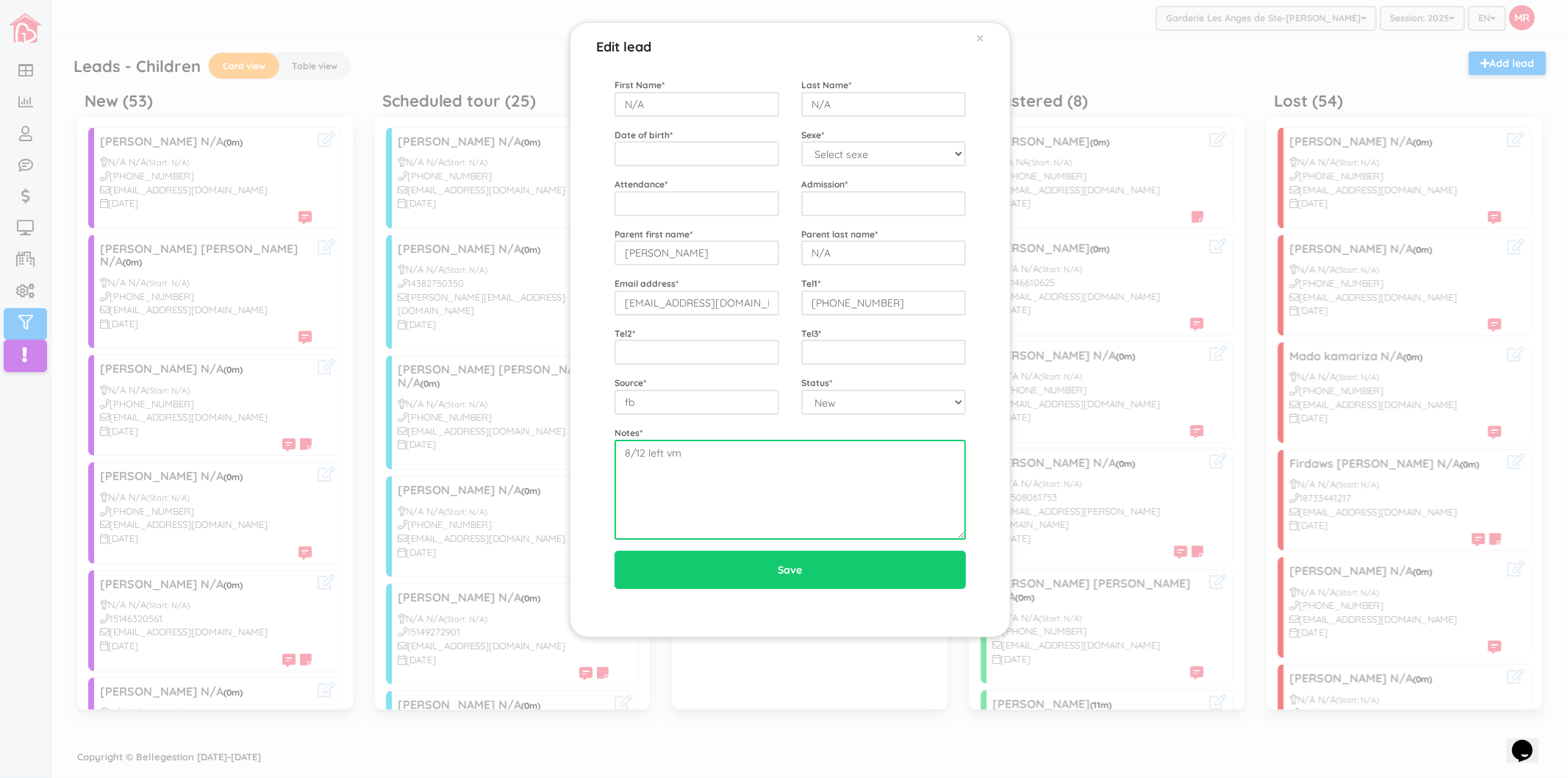
click at [797, 487] on textarea "8/12 left vm" at bounding box center [790, 490] width 351 height 100
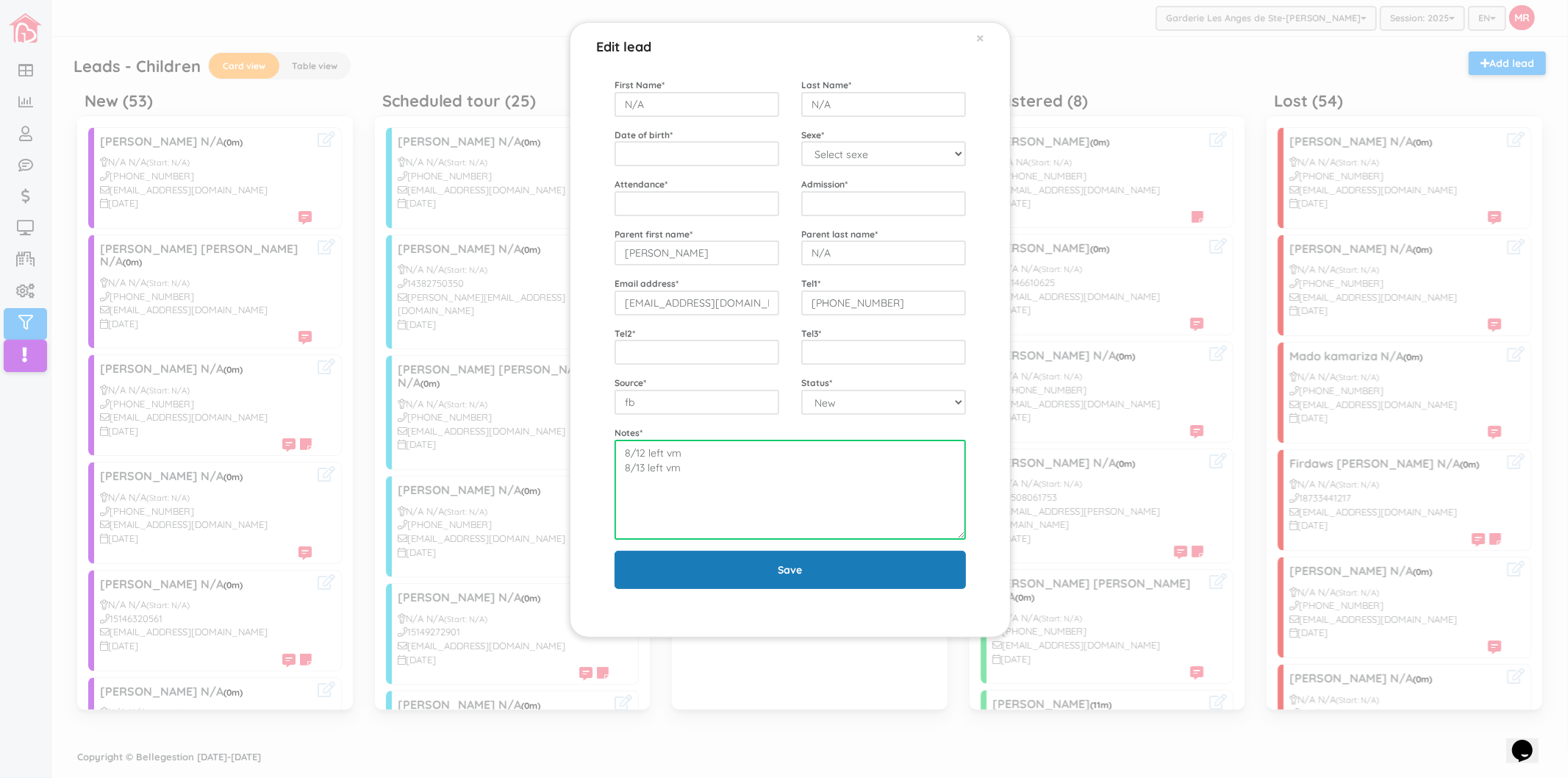
type textarea "8/12 left vm 8/13 left vm"
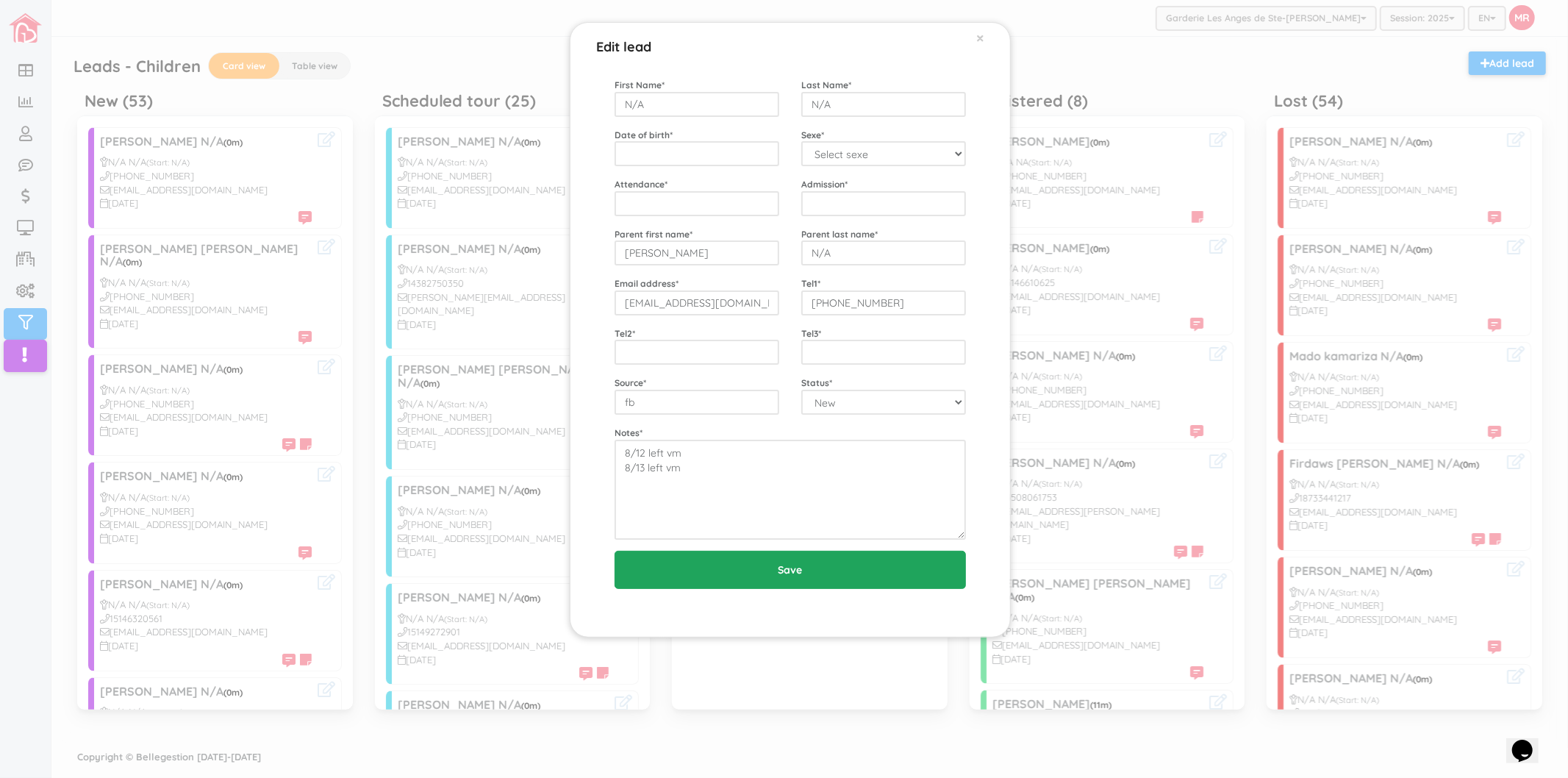
click at [780, 583] on input "Save" at bounding box center [790, 570] width 351 height 39
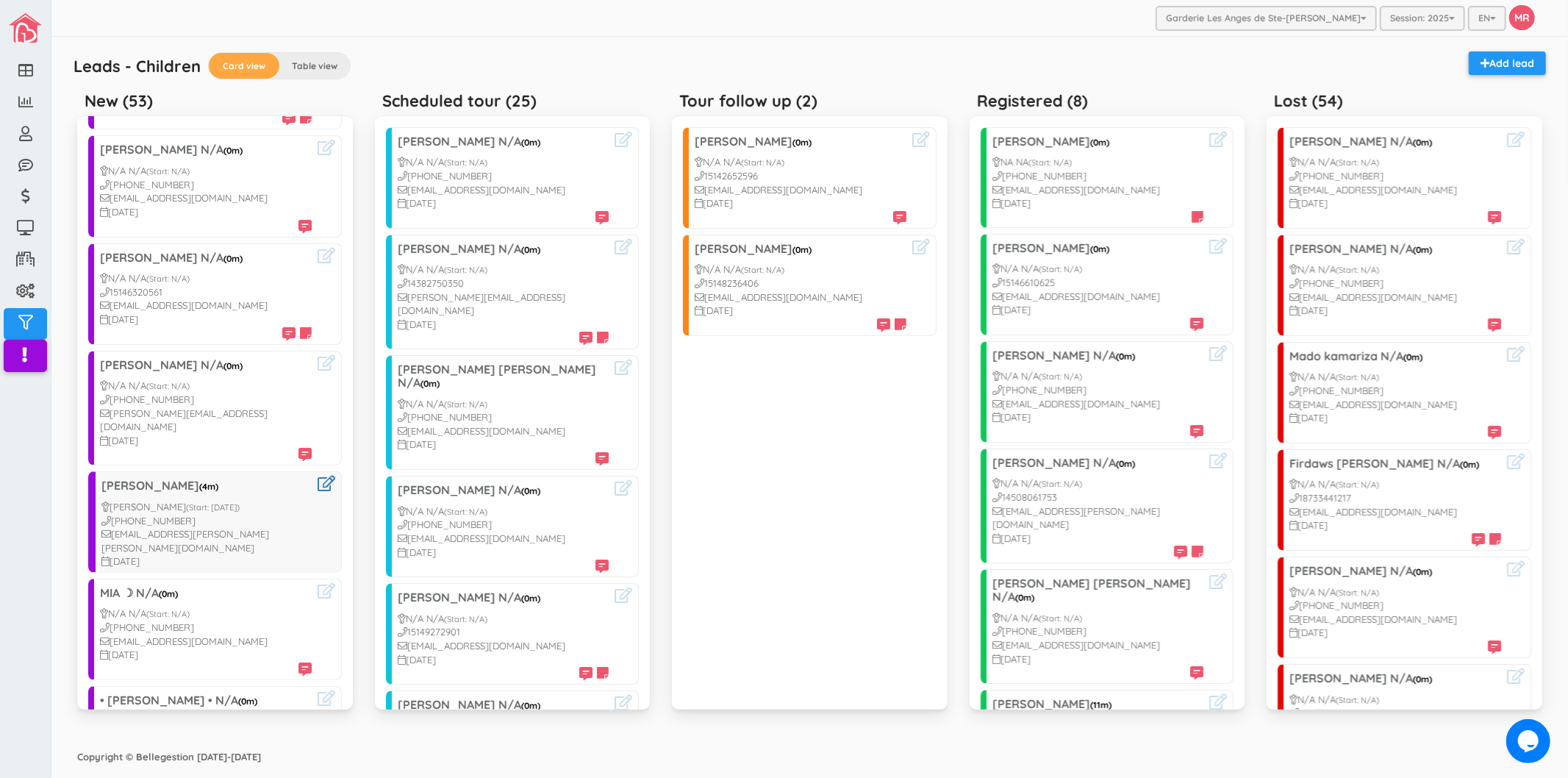
scroll to position [572, 0]
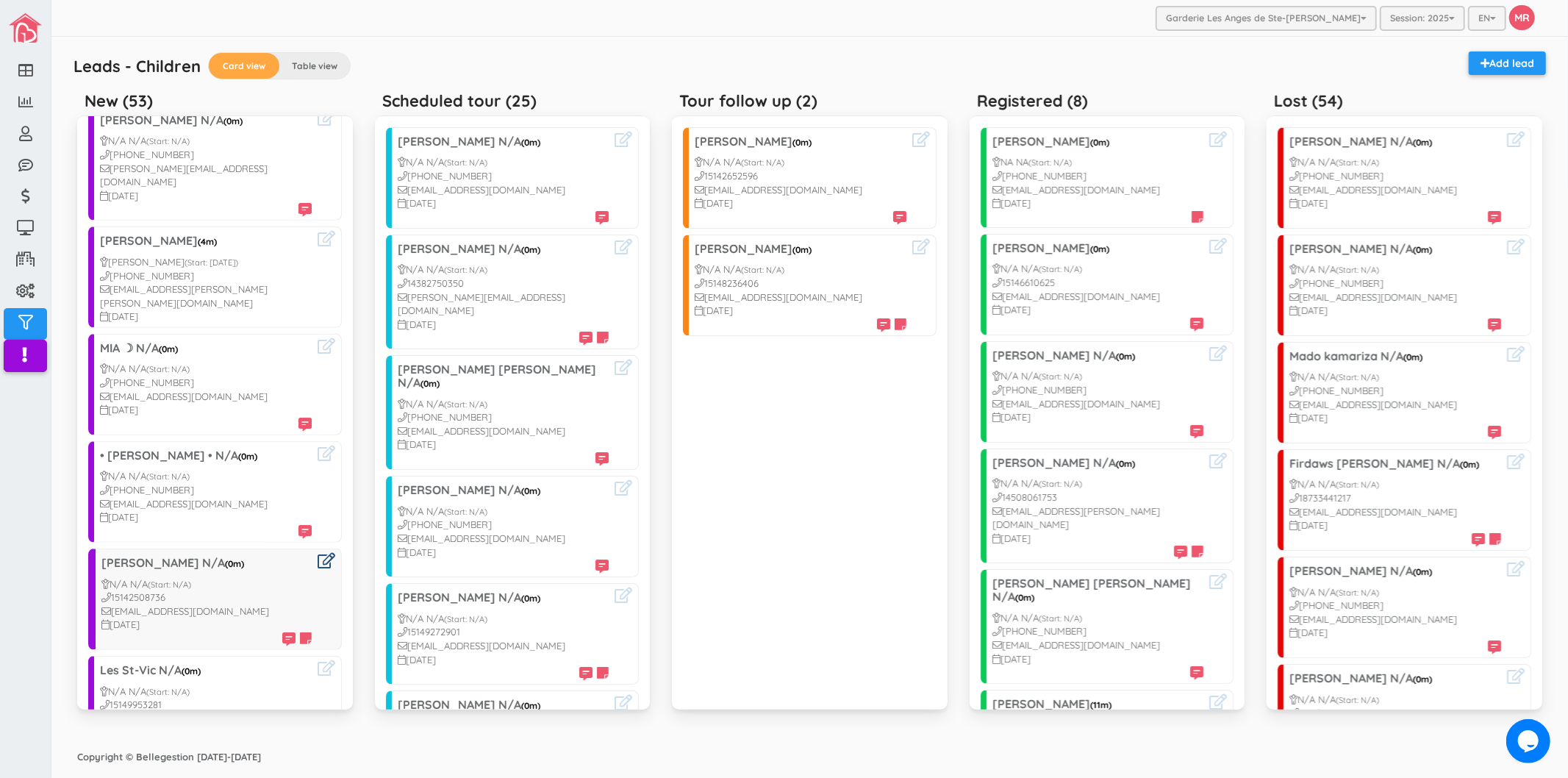
click at [318, 553] on link at bounding box center [327, 561] width 18 height 17
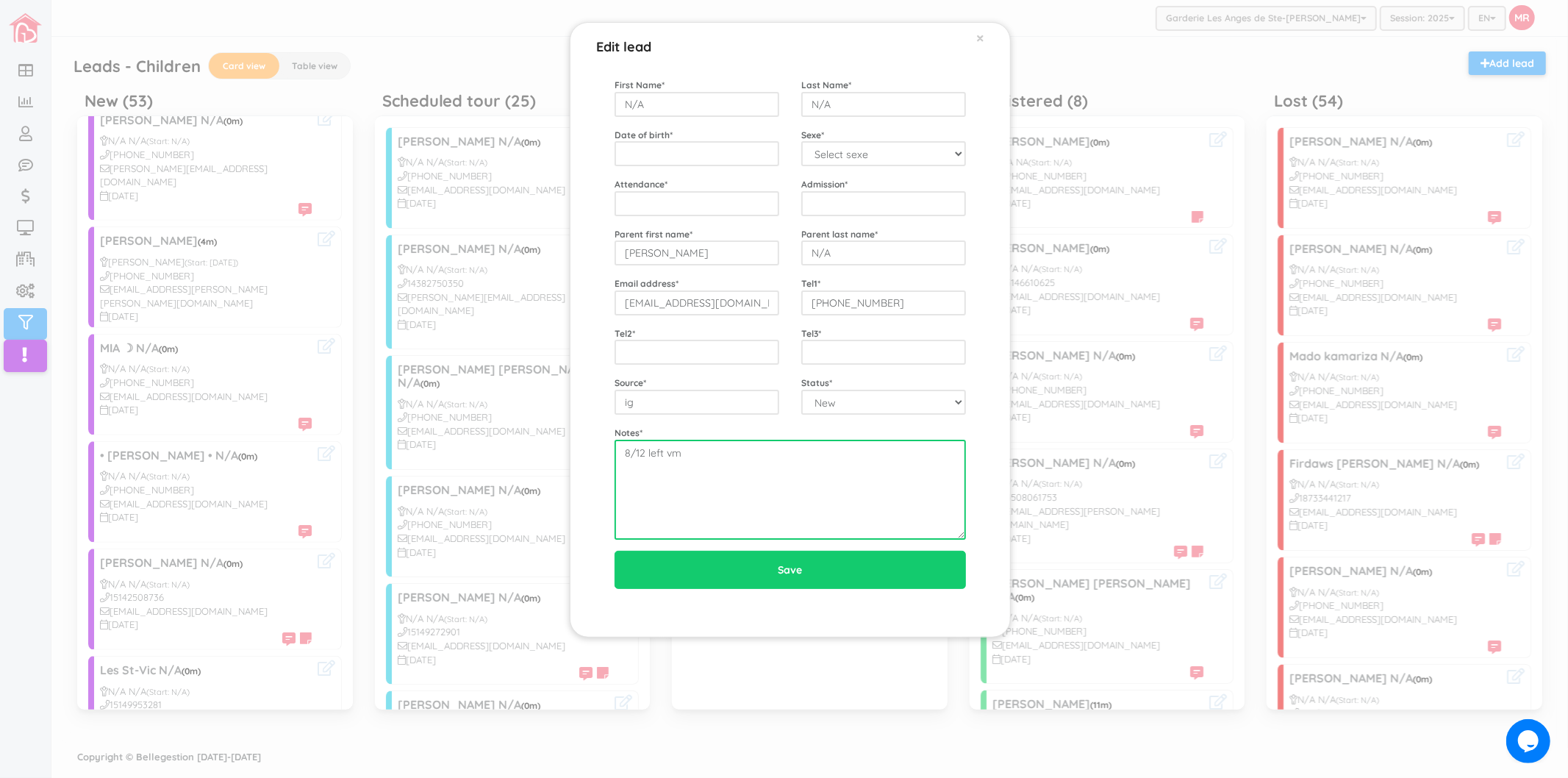
click at [784, 490] on textarea "8/12 left vm" at bounding box center [790, 490] width 351 height 100
type textarea "8/12 left vm 8/13 left vm"
click at [336, 559] on div "Edit lead × First Name * N/A Last Name * N/A Date of birth * Sexe * Select sexe…" at bounding box center [784, 389] width 1568 height 778
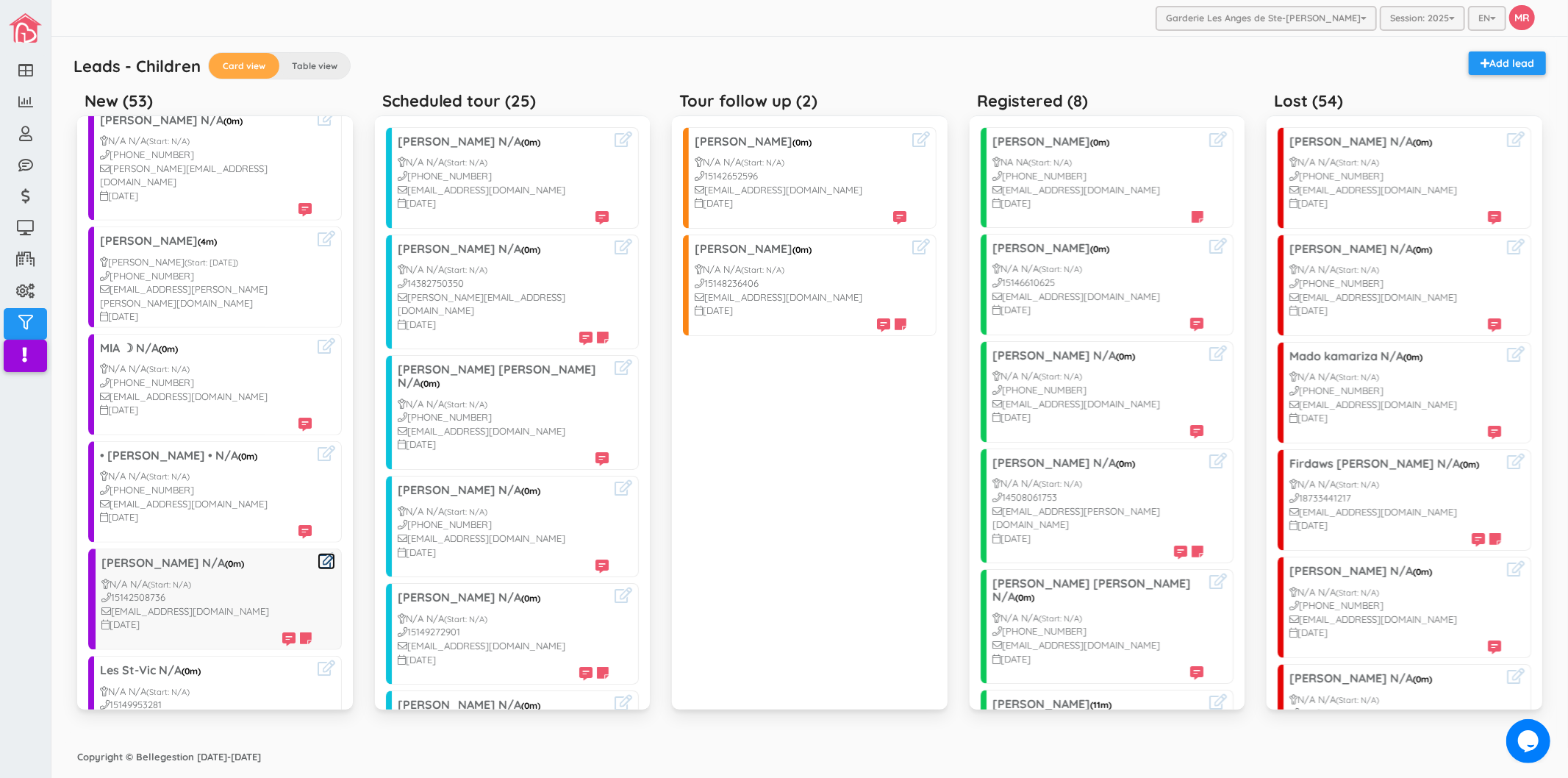
click at [313, 553] on div at bounding box center [324, 599] width 24 height 93
click at [318, 553] on icon at bounding box center [327, 561] width 18 height 16
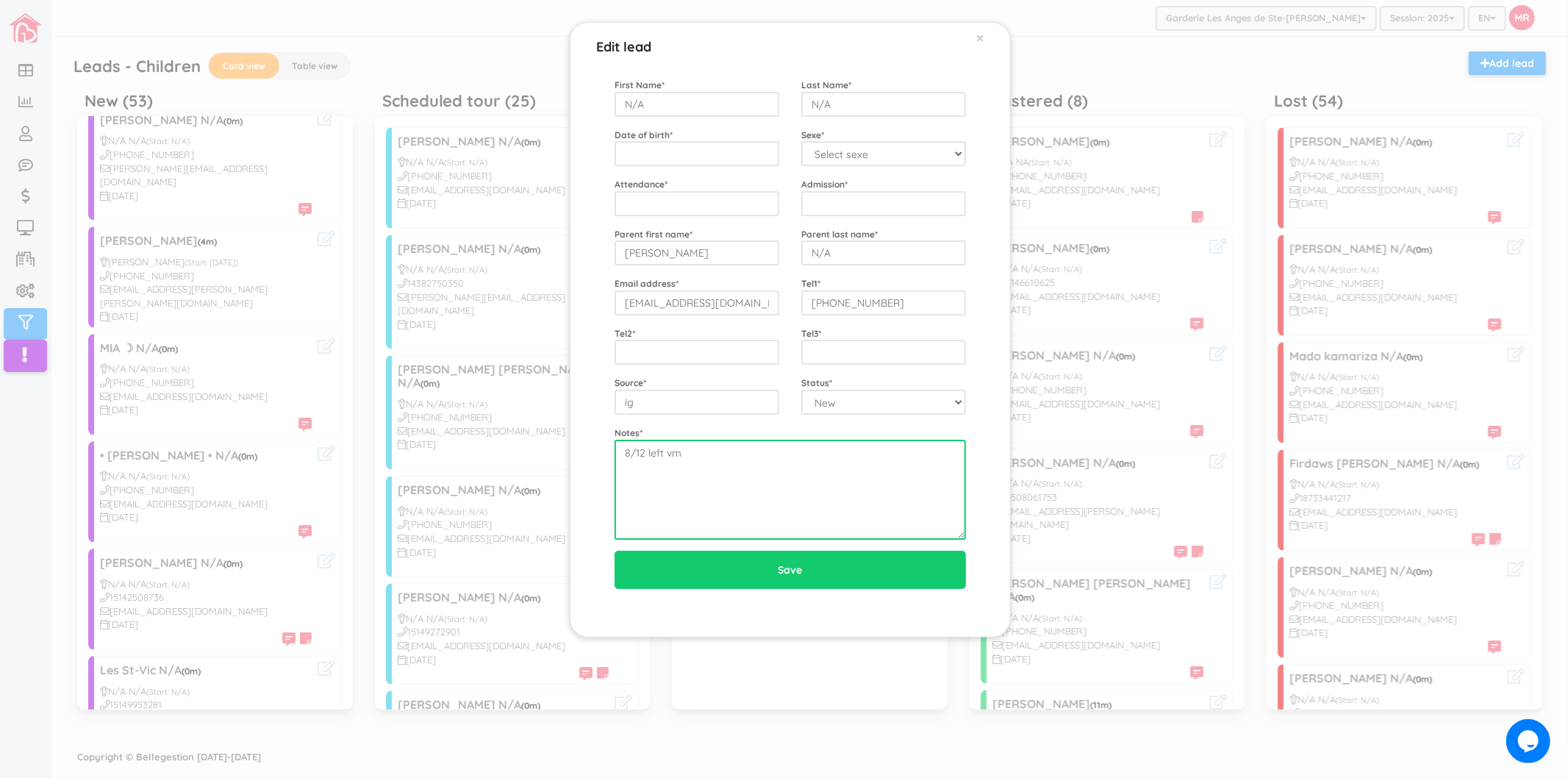
click at [686, 489] on textarea "8/12 left vm" at bounding box center [790, 490] width 351 height 100
type textarea "8/12 left vm 8/13 left vm"
click at [982, 39] on span "×" at bounding box center [980, 37] width 8 height 19
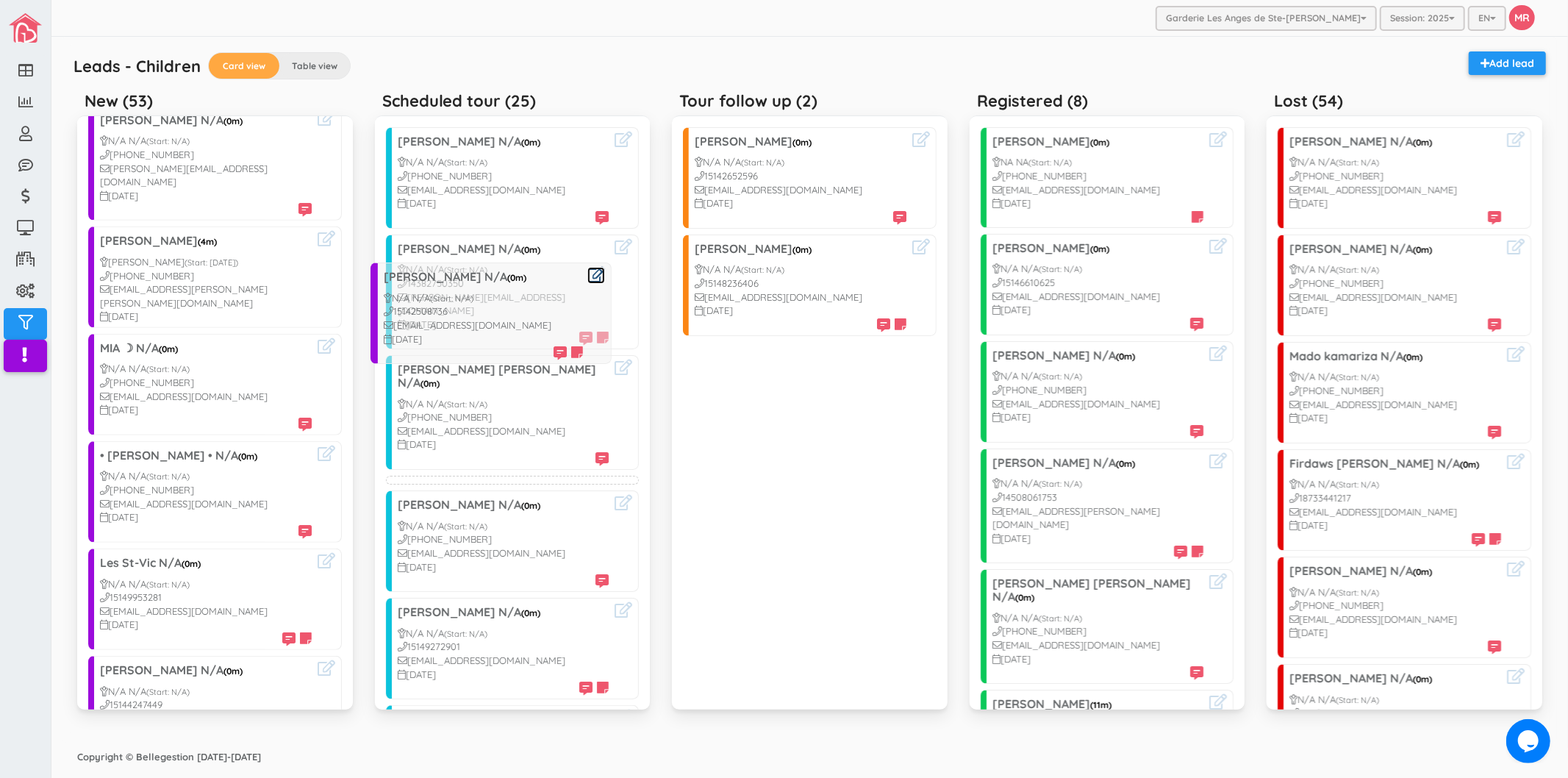
drag, startPoint x: 201, startPoint y: 567, endPoint x: 484, endPoint y: 321, distance: 375.0
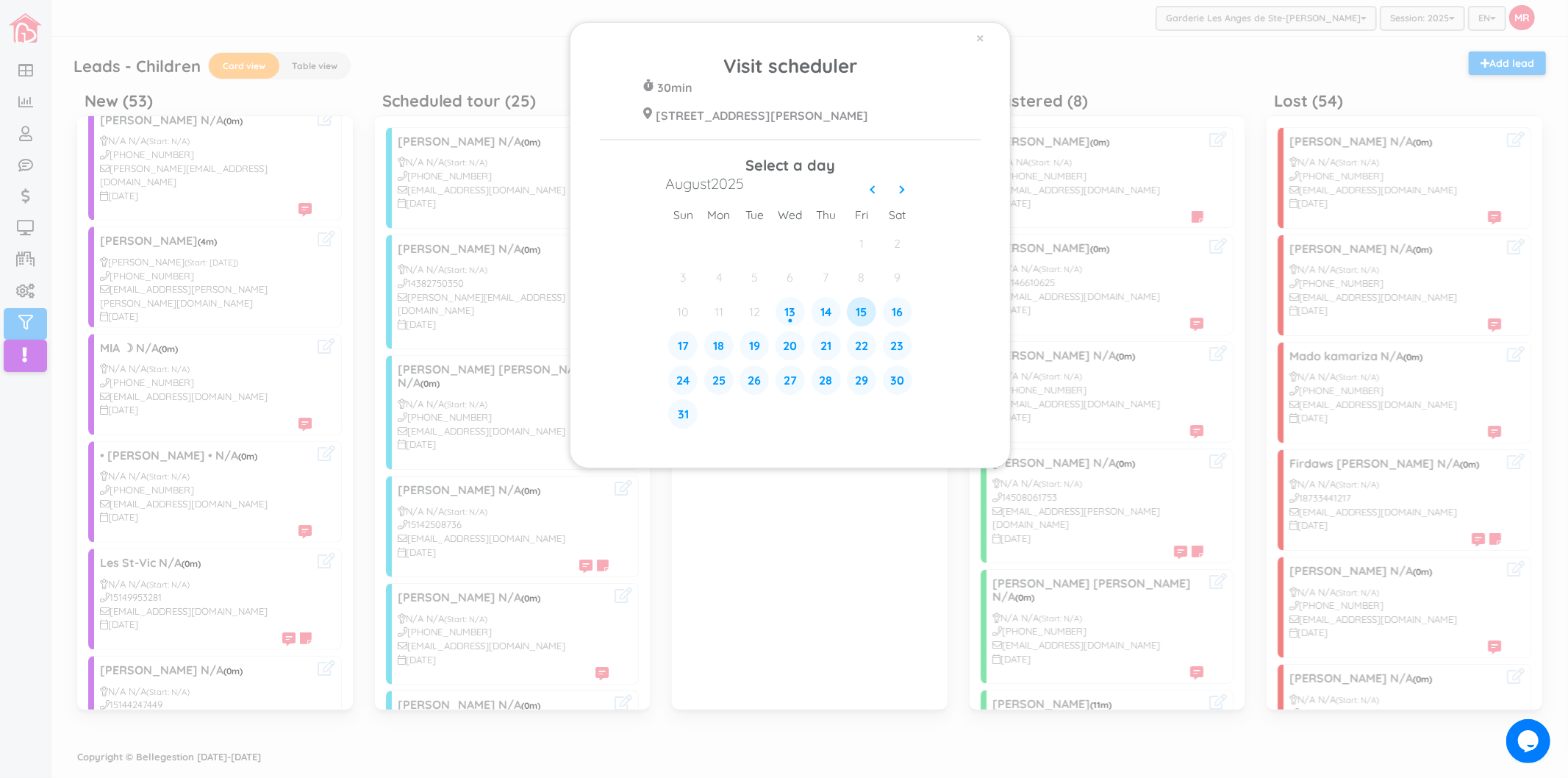
click at [862, 307] on div "15" at bounding box center [861, 312] width 30 height 30
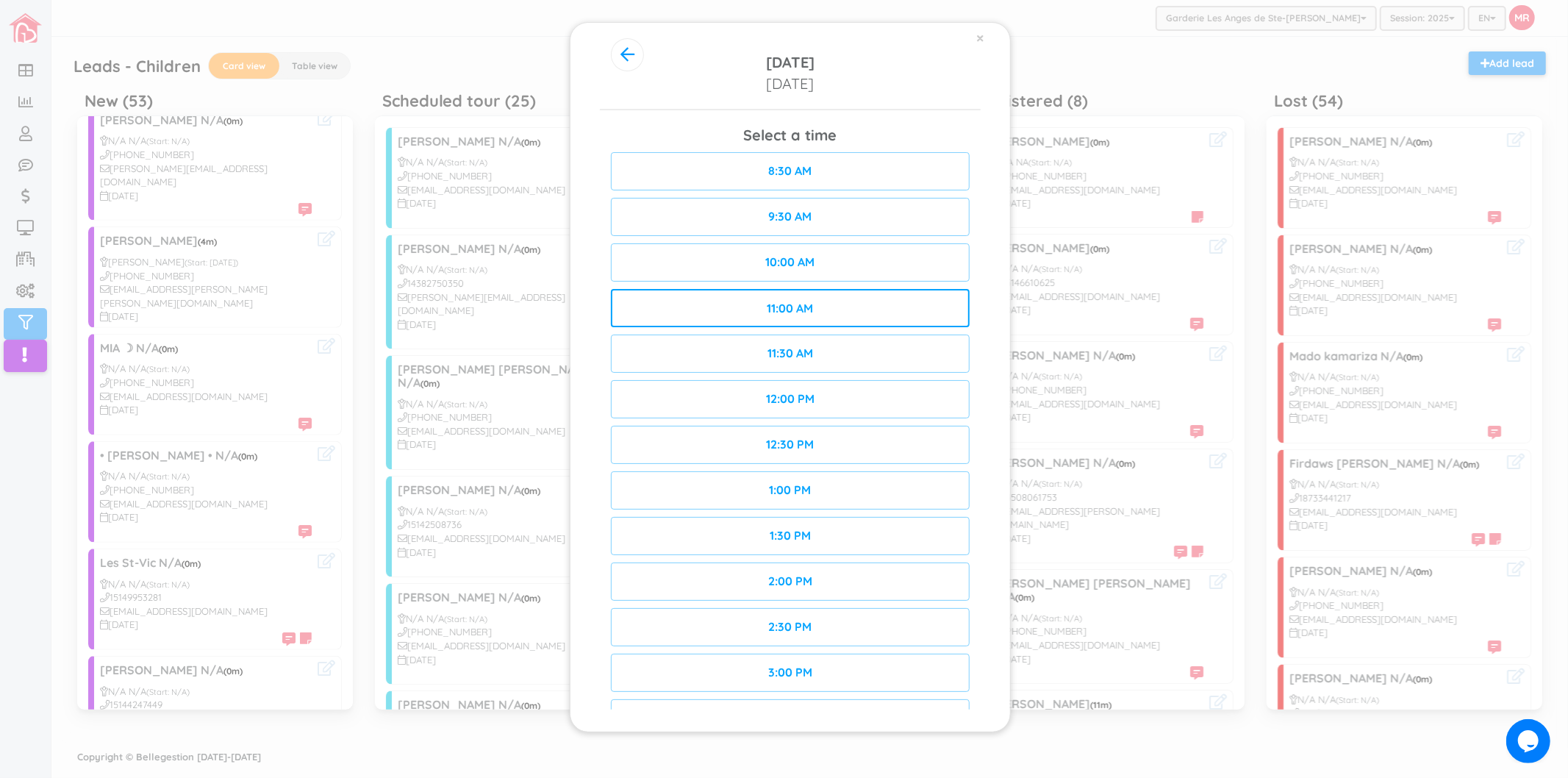
click at [840, 306] on div "11:00 AM" at bounding box center [790, 308] width 359 height 39
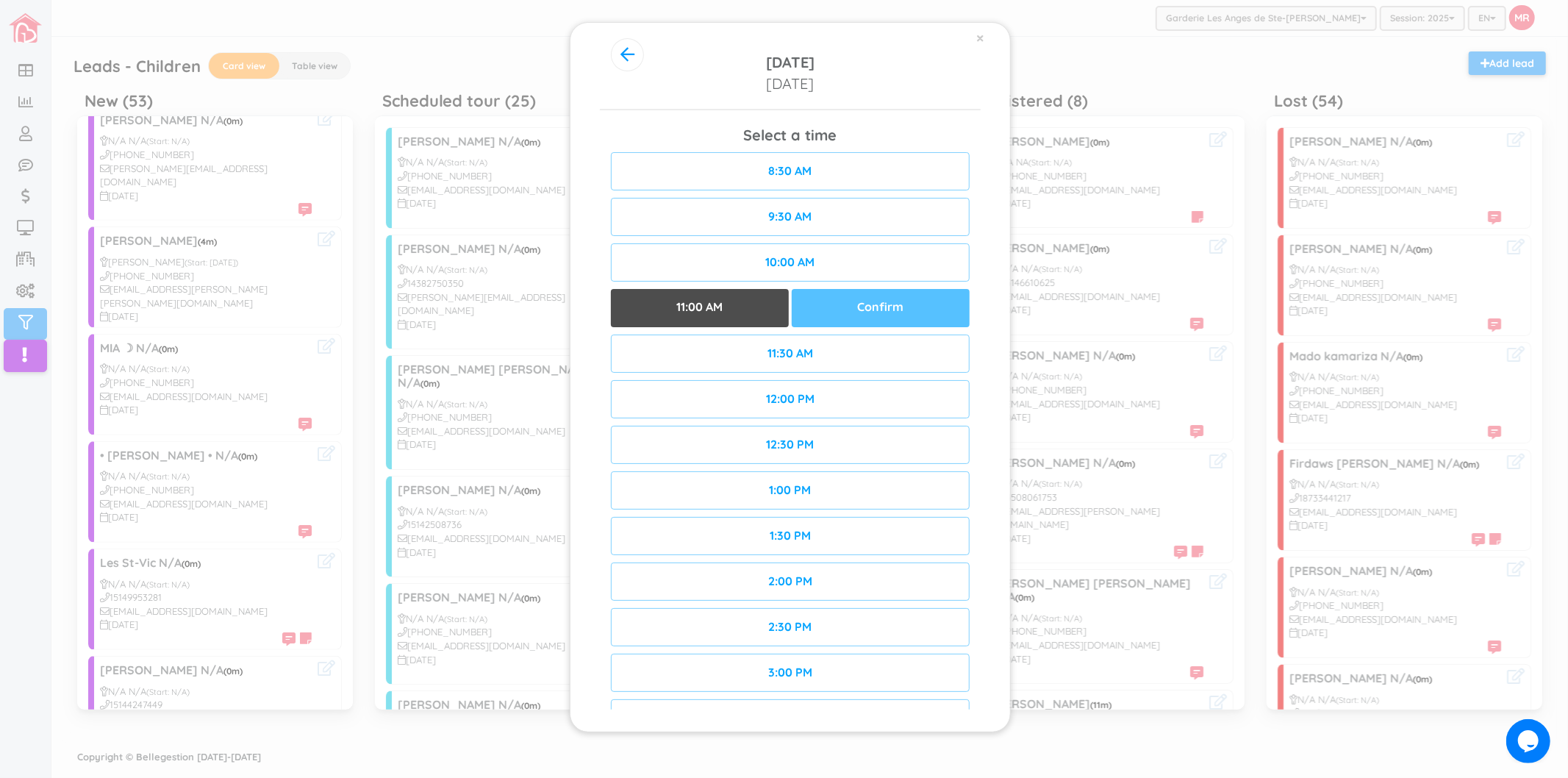
click at [907, 306] on div "Confirm" at bounding box center [880, 308] width 178 height 39
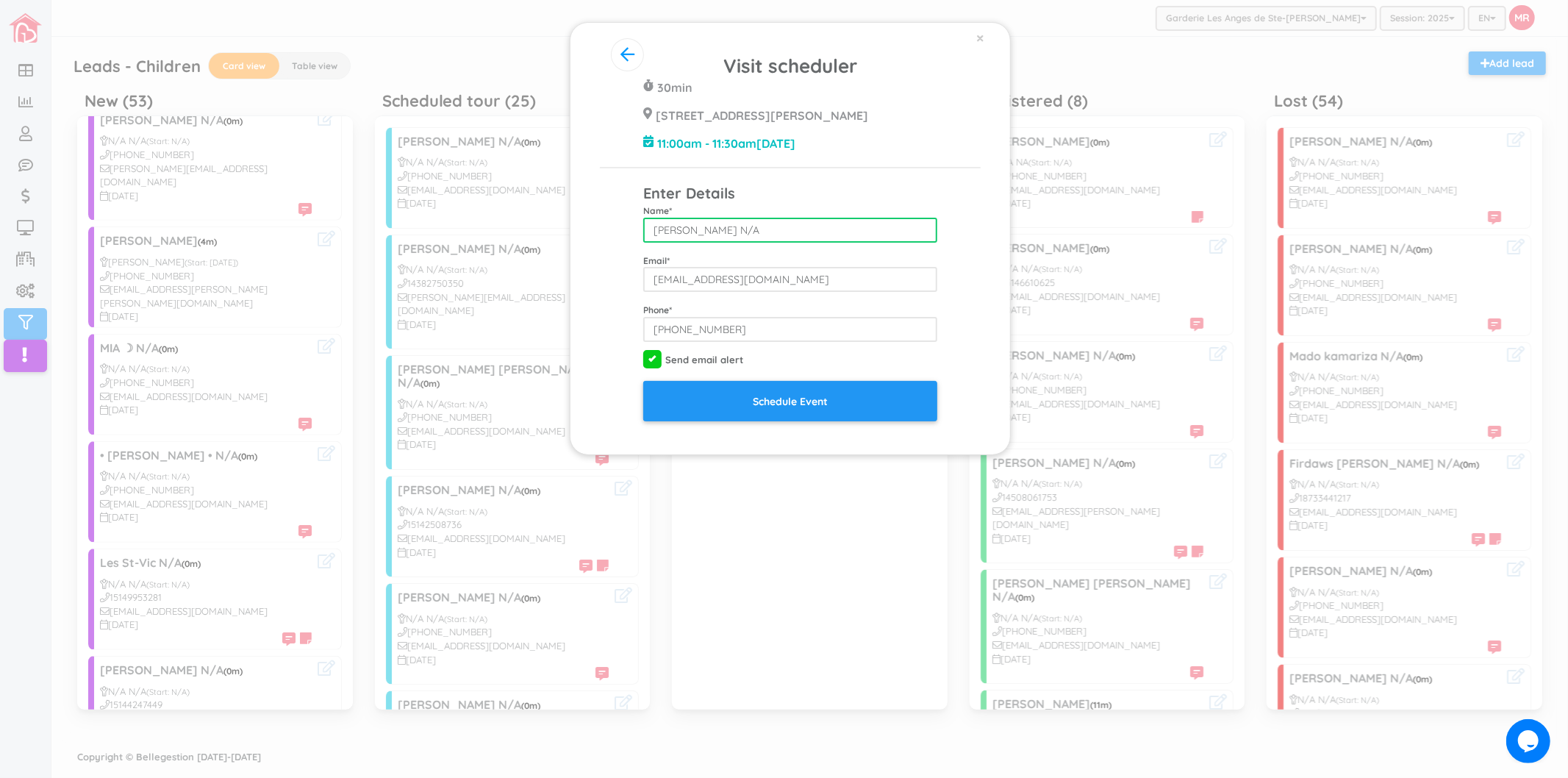
drag, startPoint x: 729, startPoint y: 233, endPoint x: 850, endPoint y: 230, distance: 121.0
click at [850, 230] on input "[PERSON_NAME] N/A" at bounding box center [790, 230] width 294 height 25
type input "Hamida Mehrali"
click at [847, 249] on form "Enter Details Name * Hamida Mehrali Email * mehralihamida@gmail.com Phone * 1-5…" at bounding box center [790, 303] width 294 height 239
click at [673, 297] on form "Enter Details Name * Hamida Mehrali Email * mehralihamida@gmail.com Phone * 1-5…" at bounding box center [790, 303] width 294 height 239
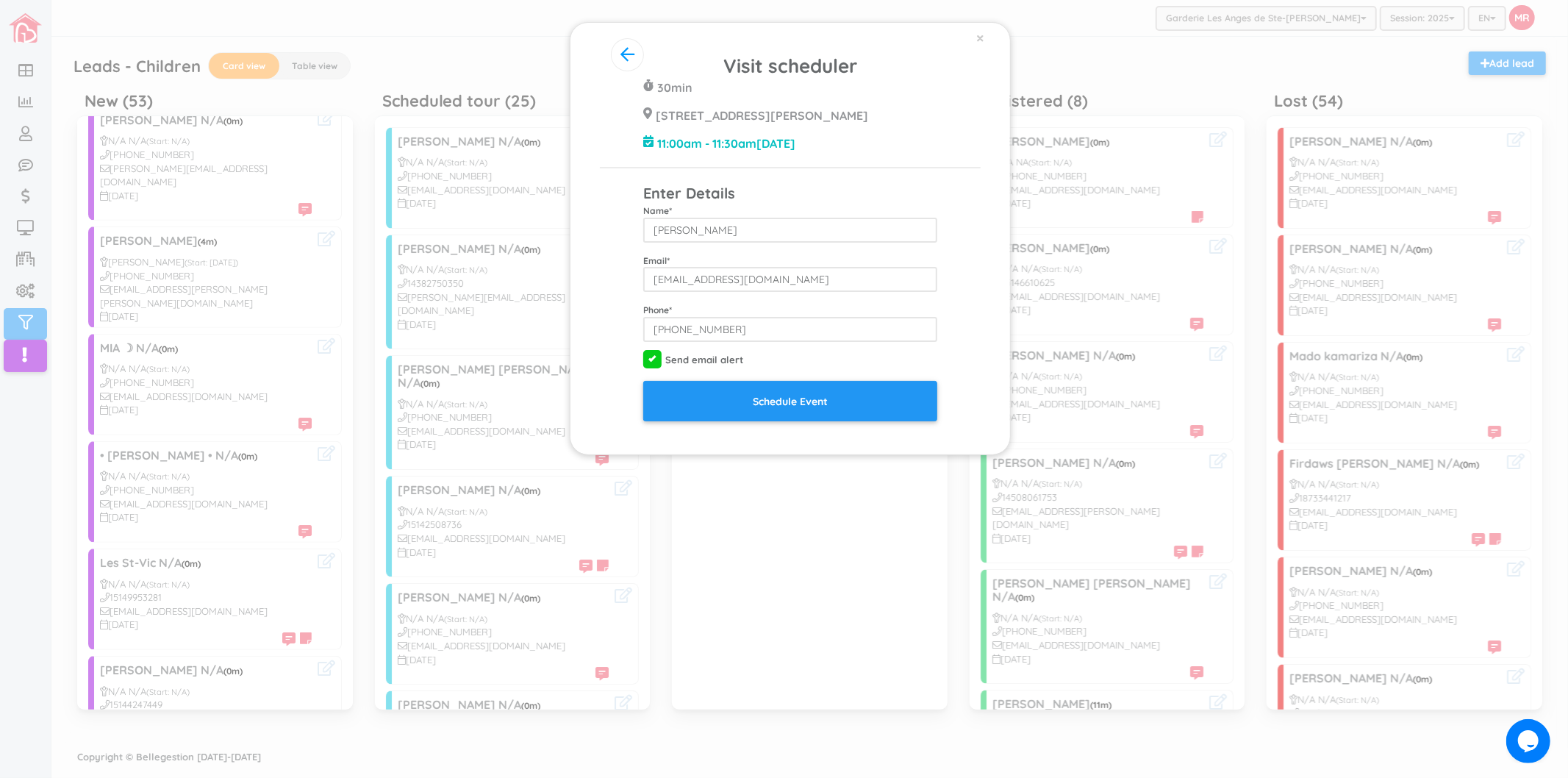
click at [738, 299] on form "Enter Details Name * Hamida Mehrali Email * mehralihamida@gmail.com Phone * 1-5…" at bounding box center [790, 303] width 294 height 239
click at [965, 249] on div "Visit scheduler 30min 428 Rue Blainville Est Ste-Thérèse J7E 1N4 11:00am - 11:3…" at bounding box center [790, 237] width 381 height 369
click at [942, 234] on div "Name * Hamida Mehrali" at bounding box center [790, 222] width 316 height 39
click at [903, 399] on input "Schedule Event" at bounding box center [790, 401] width 294 height 40
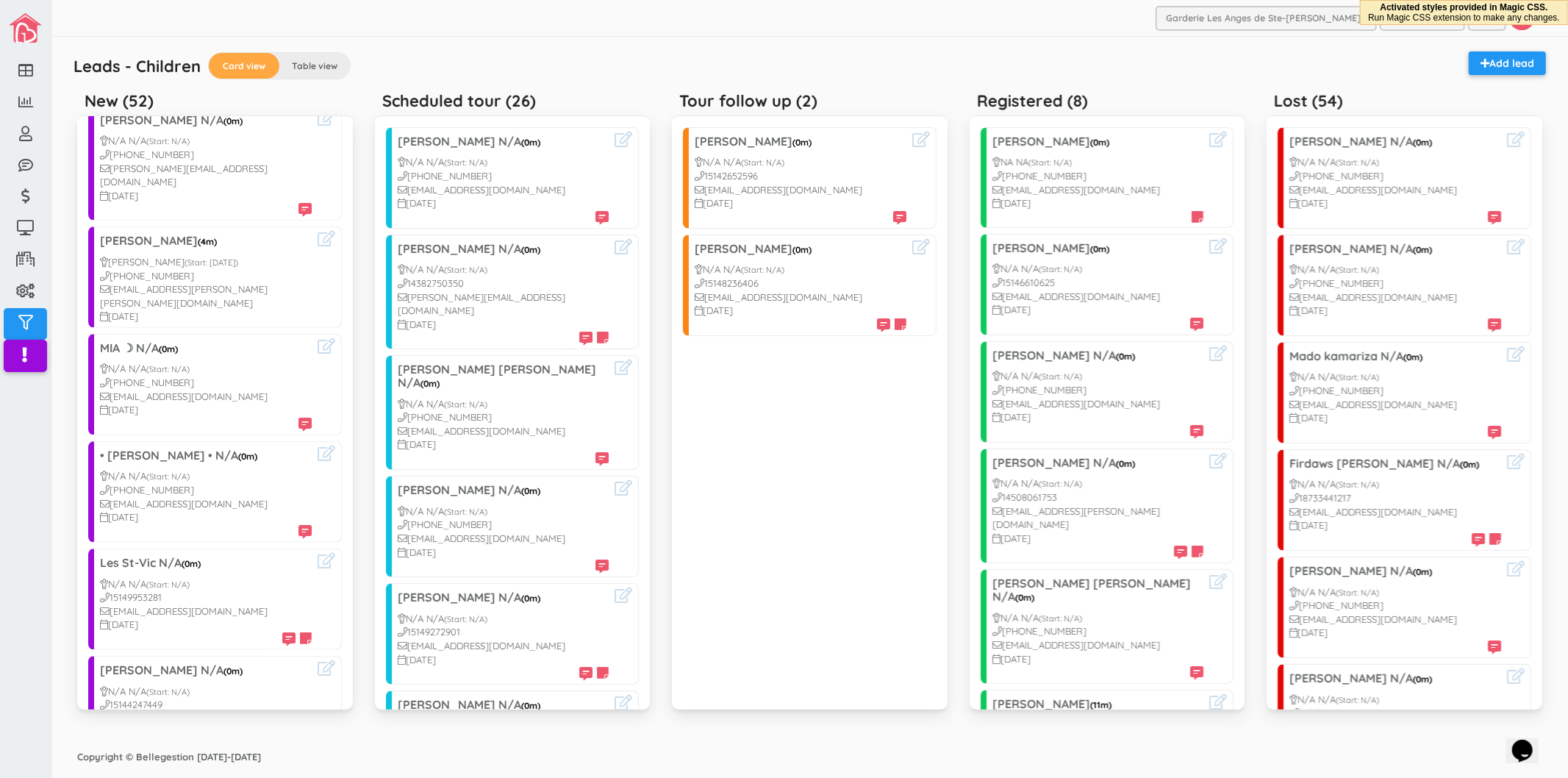
scroll to position [736, 0]
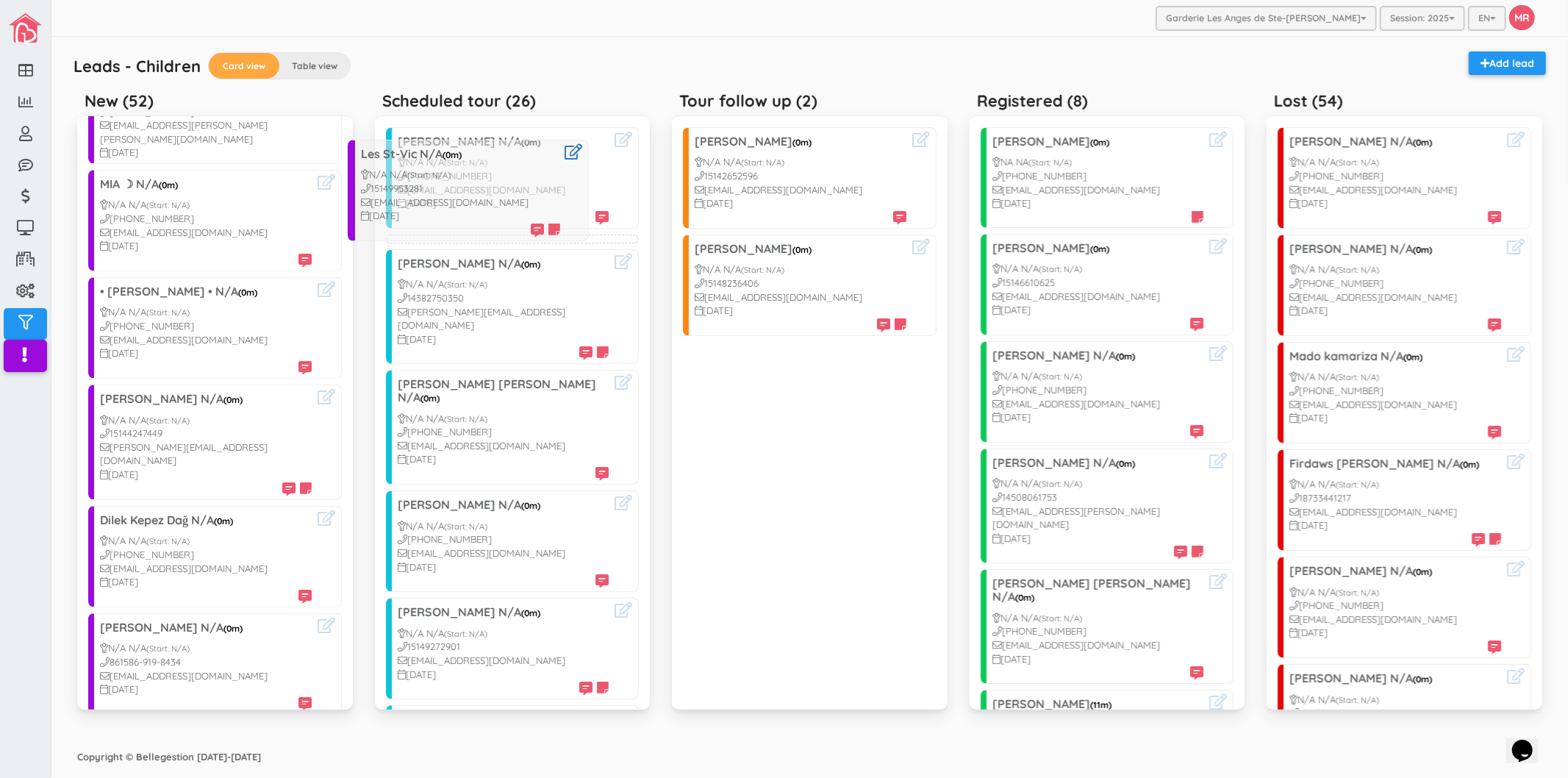
drag, startPoint x: 191, startPoint y: 405, endPoint x: 451, endPoint y: 199, distance: 331.7
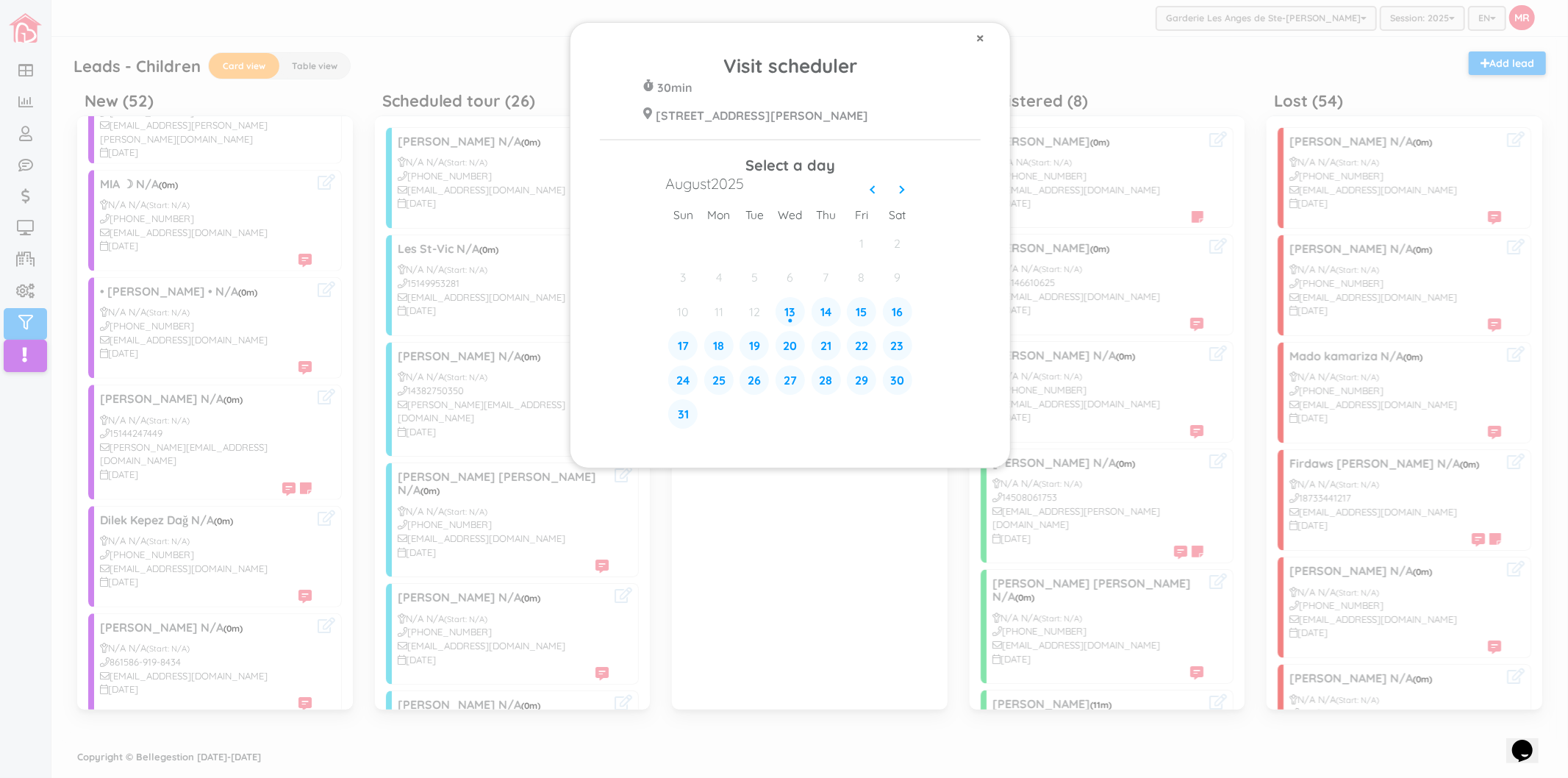
click at [978, 35] on span "×" at bounding box center [980, 37] width 8 height 19
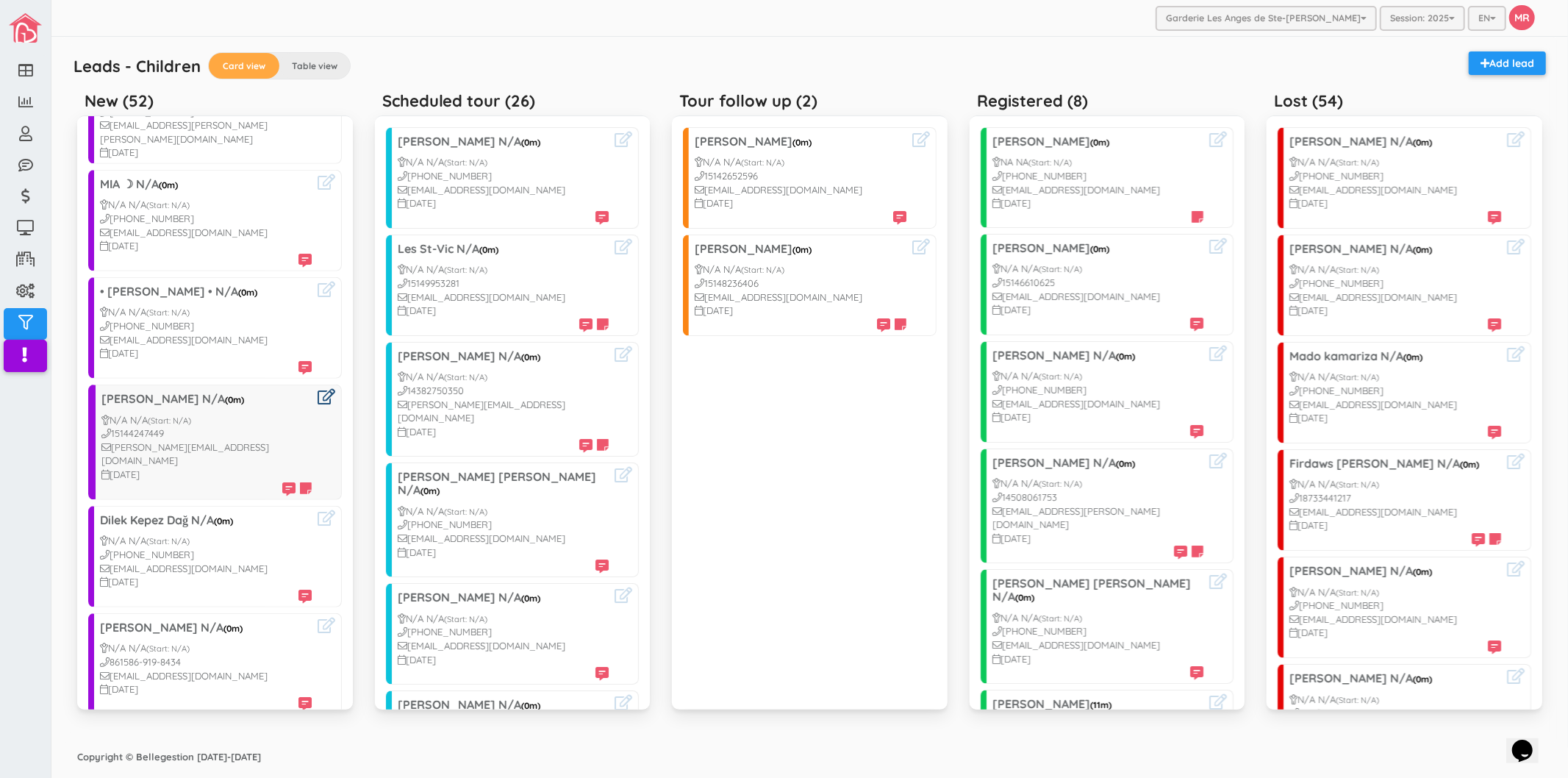
click at [318, 389] on icon at bounding box center [327, 397] width 18 height 16
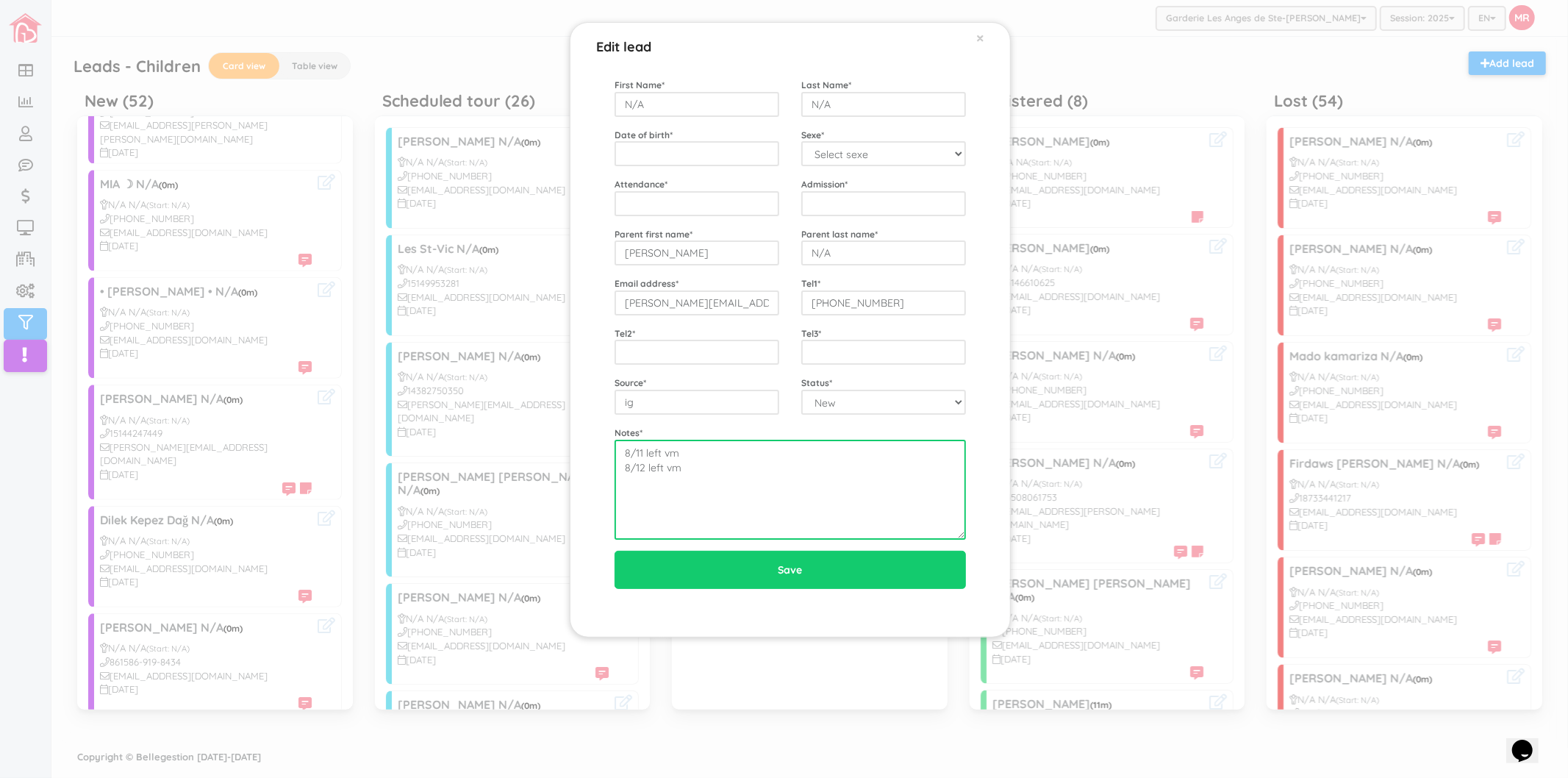
click at [704, 469] on textarea "8/11 left vm 8/12 left vm" at bounding box center [790, 490] width 351 height 100
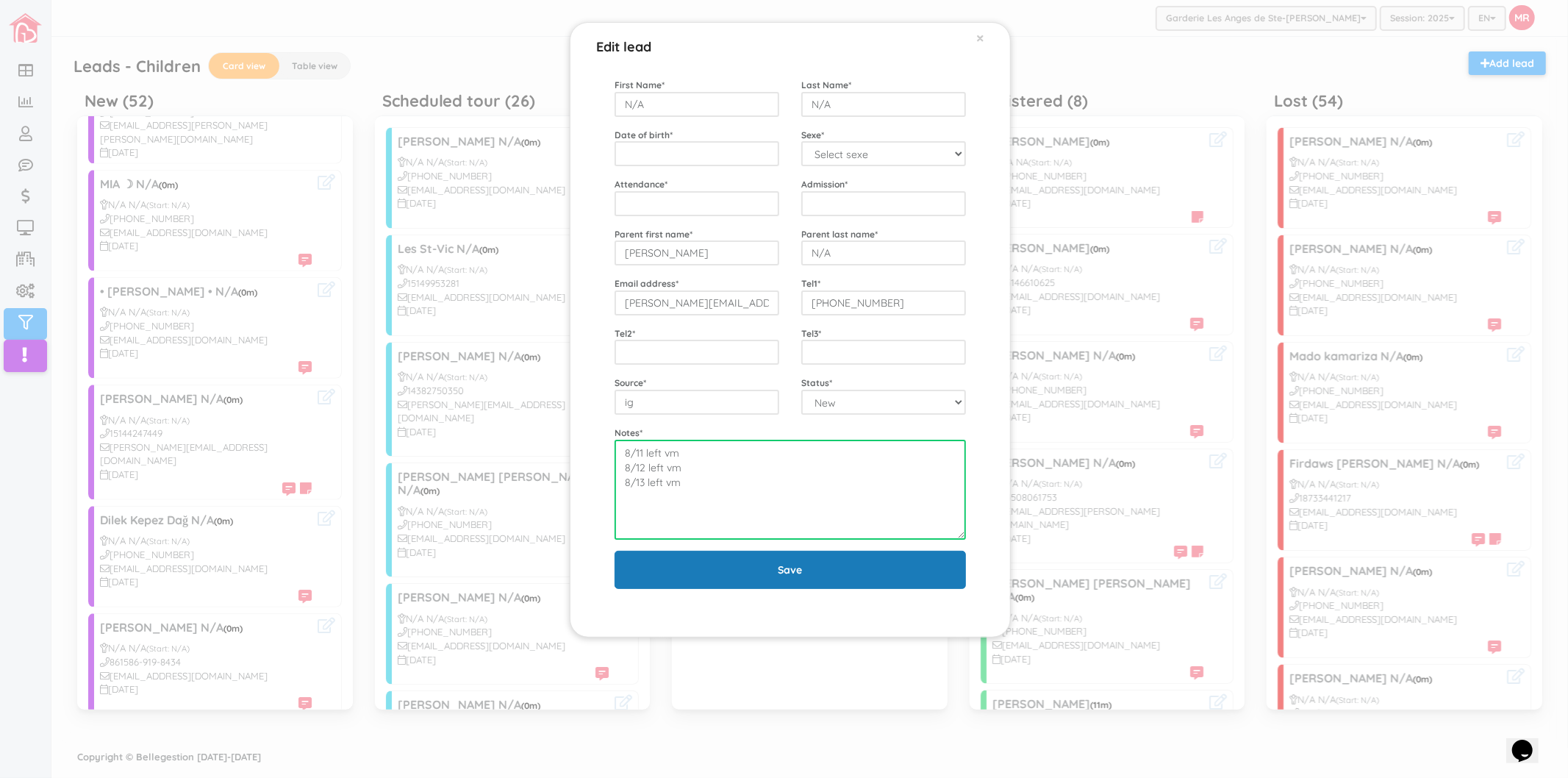
type textarea "8/11 left vm 8/12 left vm 8/13 left vm"
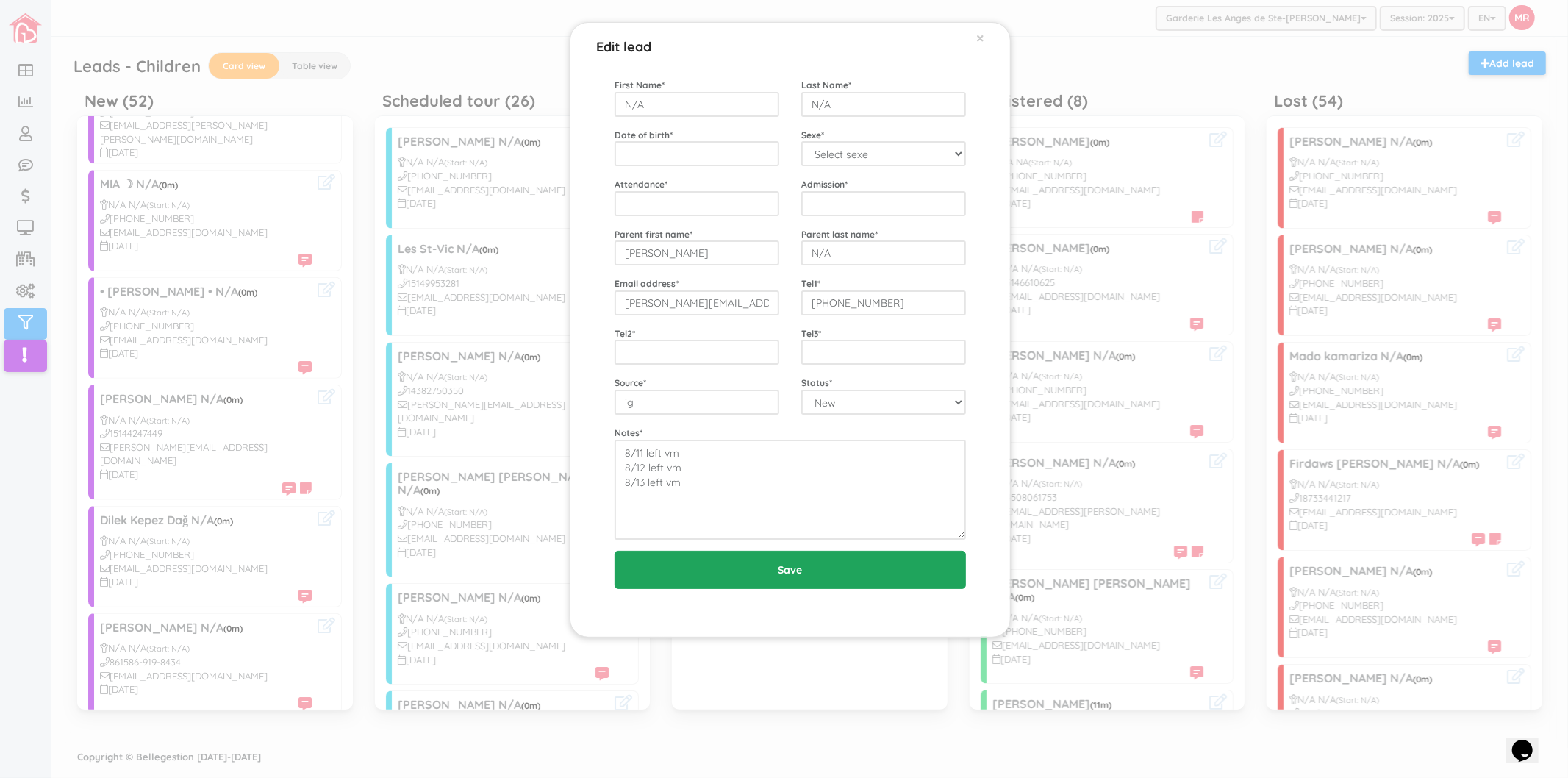
click at [718, 567] on input "Save" at bounding box center [790, 570] width 351 height 39
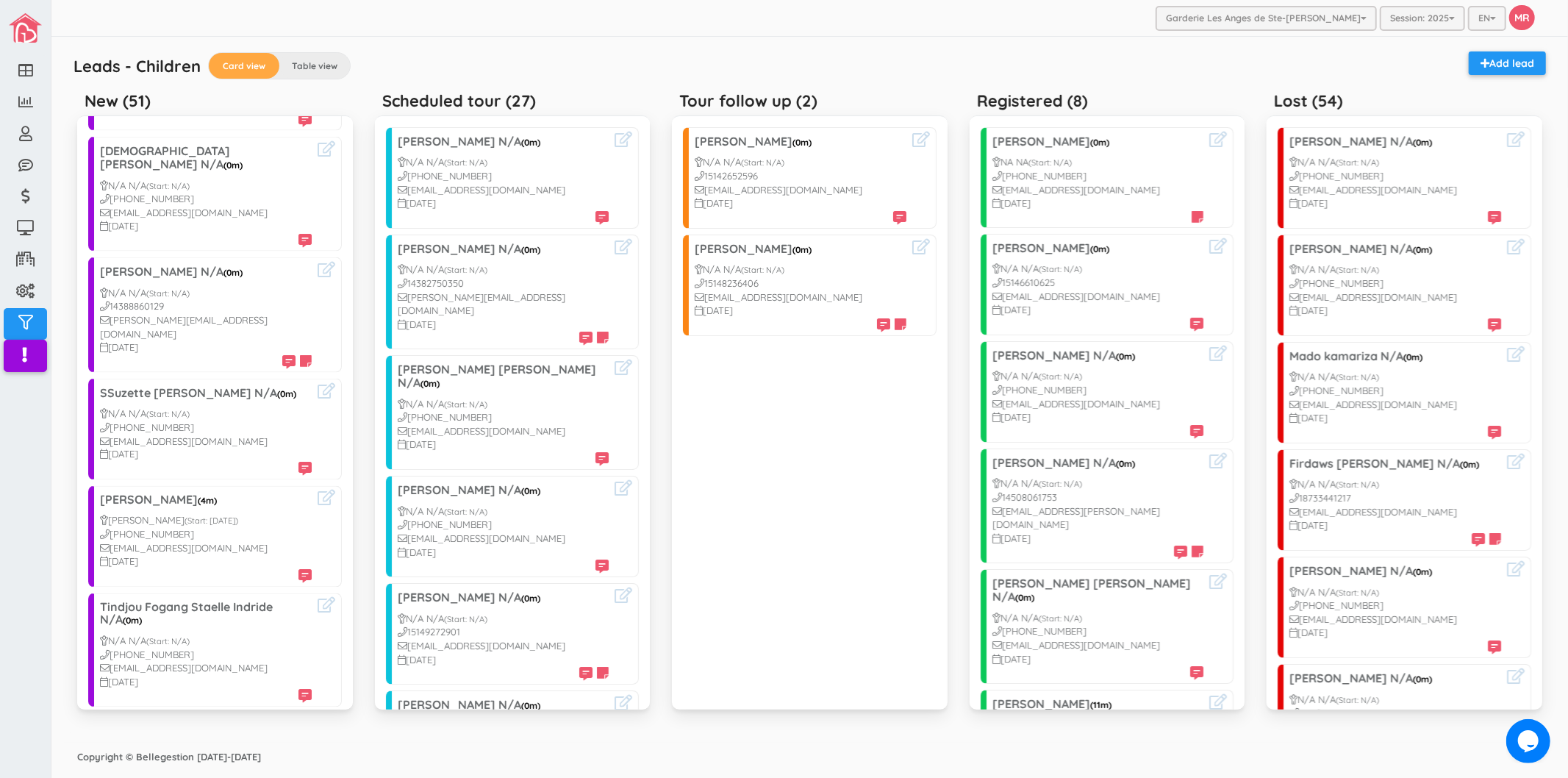
scroll to position [1880, 0]
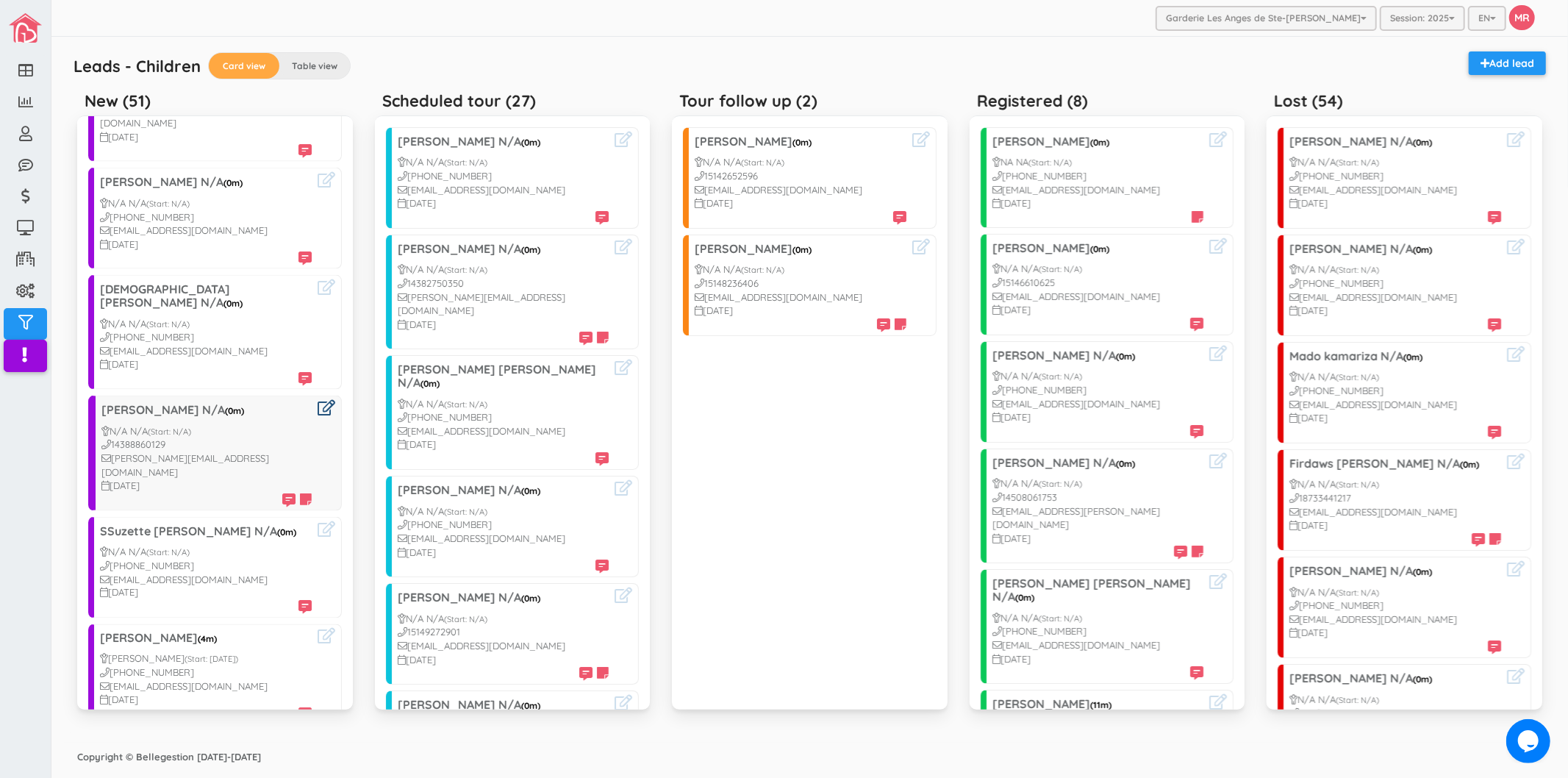
click at [318, 400] on icon at bounding box center [327, 408] width 18 height 16
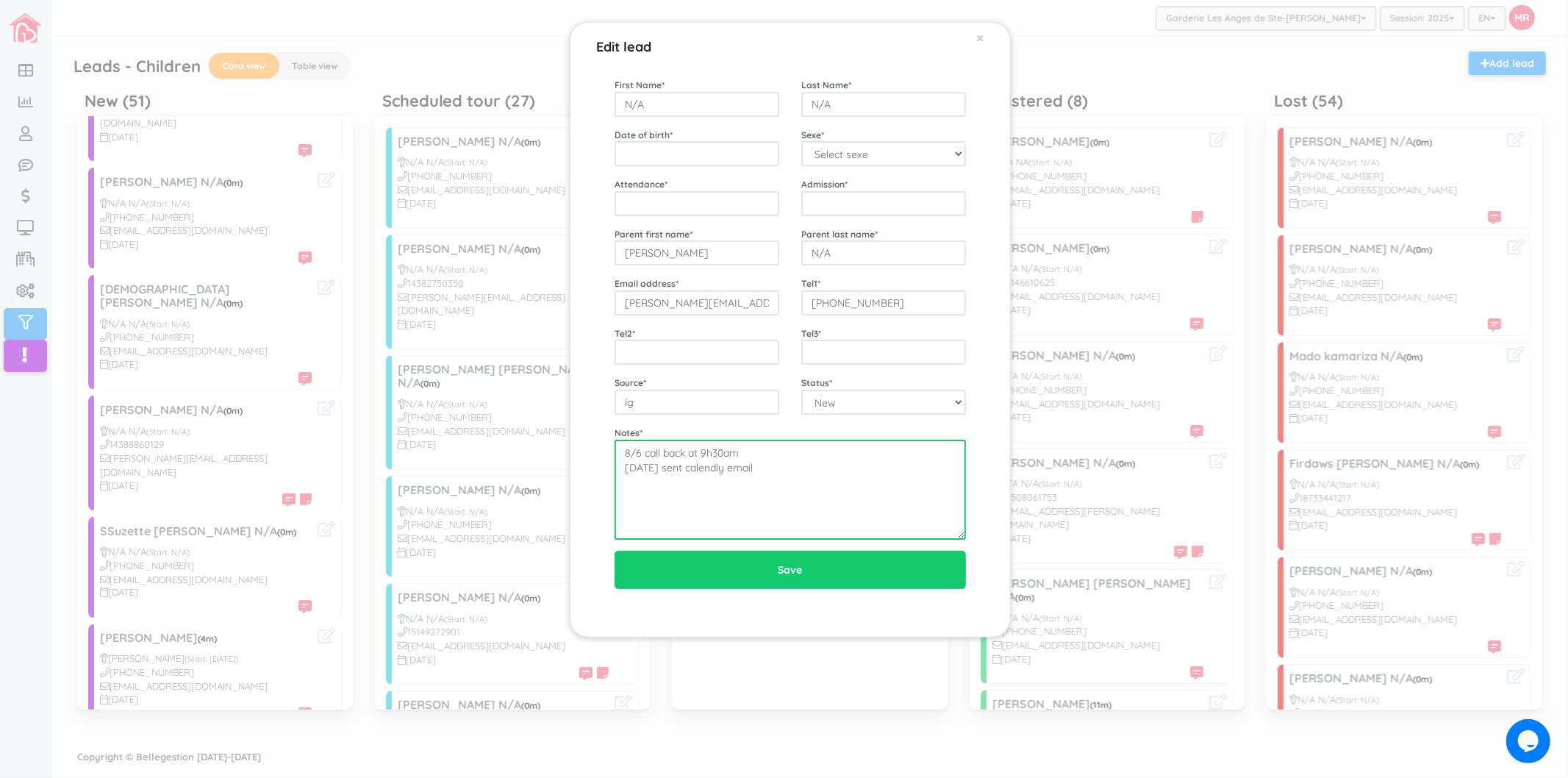
click at [858, 515] on textarea "8/6 call back at 9h30am 8/6 sent calendly email" at bounding box center [790, 490] width 351 height 100
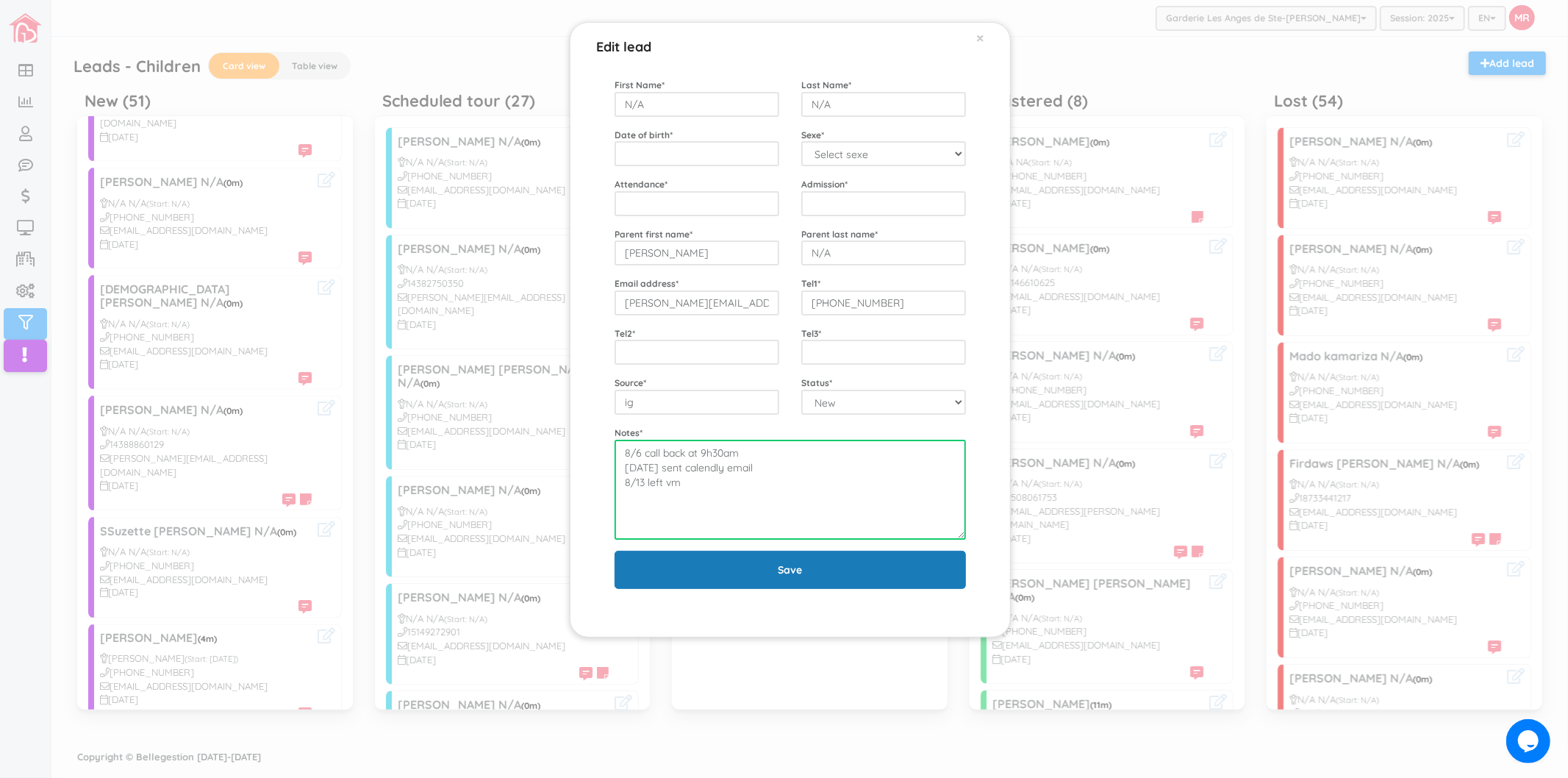
type textarea "8/6 call back at 9h30am 8/6 sent calendly email 8/13 left vm"
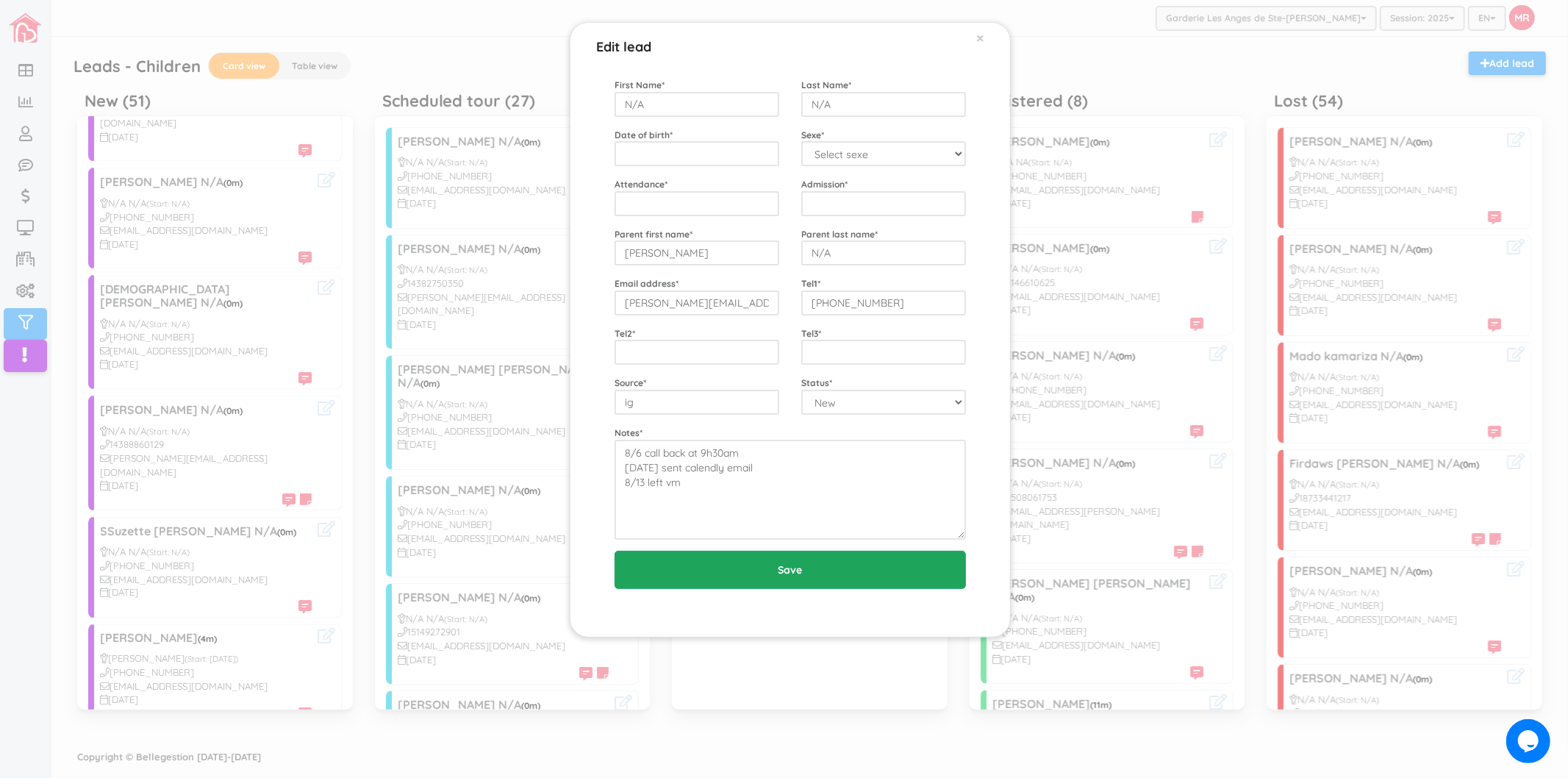
click at [785, 582] on input "Save" at bounding box center [790, 570] width 351 height 39
